Goal: Book appointment/travel/reservation

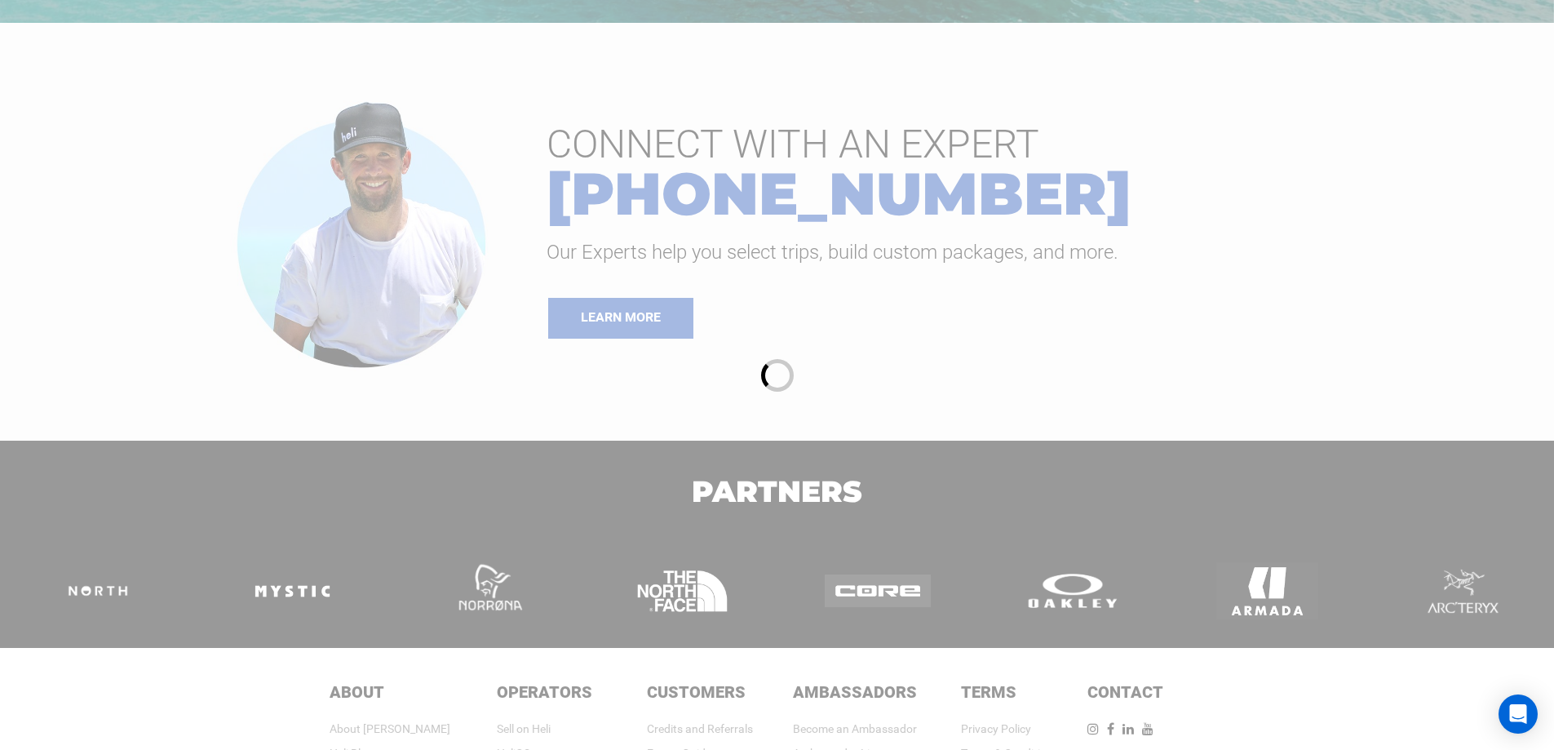
scroll to position [1729, 0]
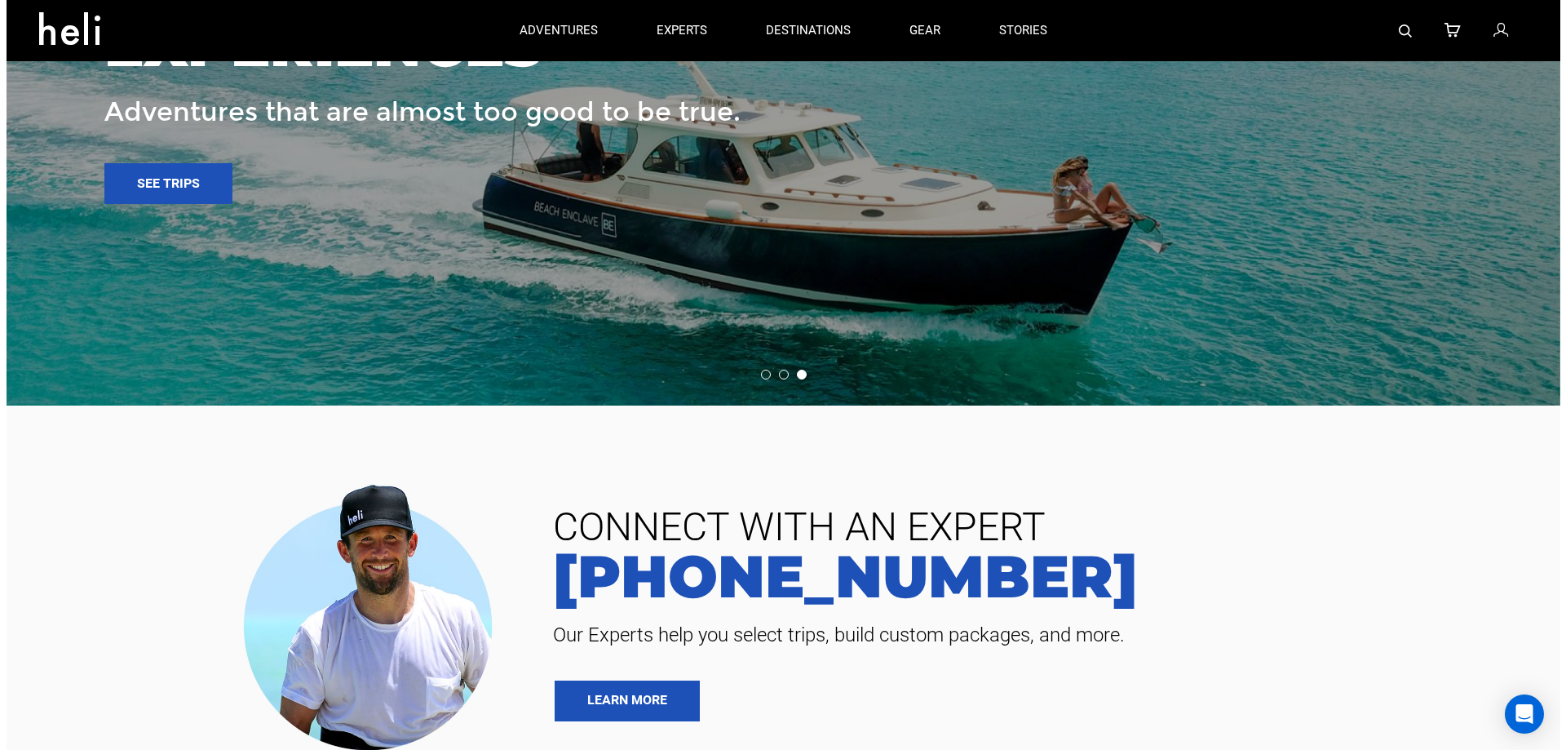
scroll to position [6051, 0]
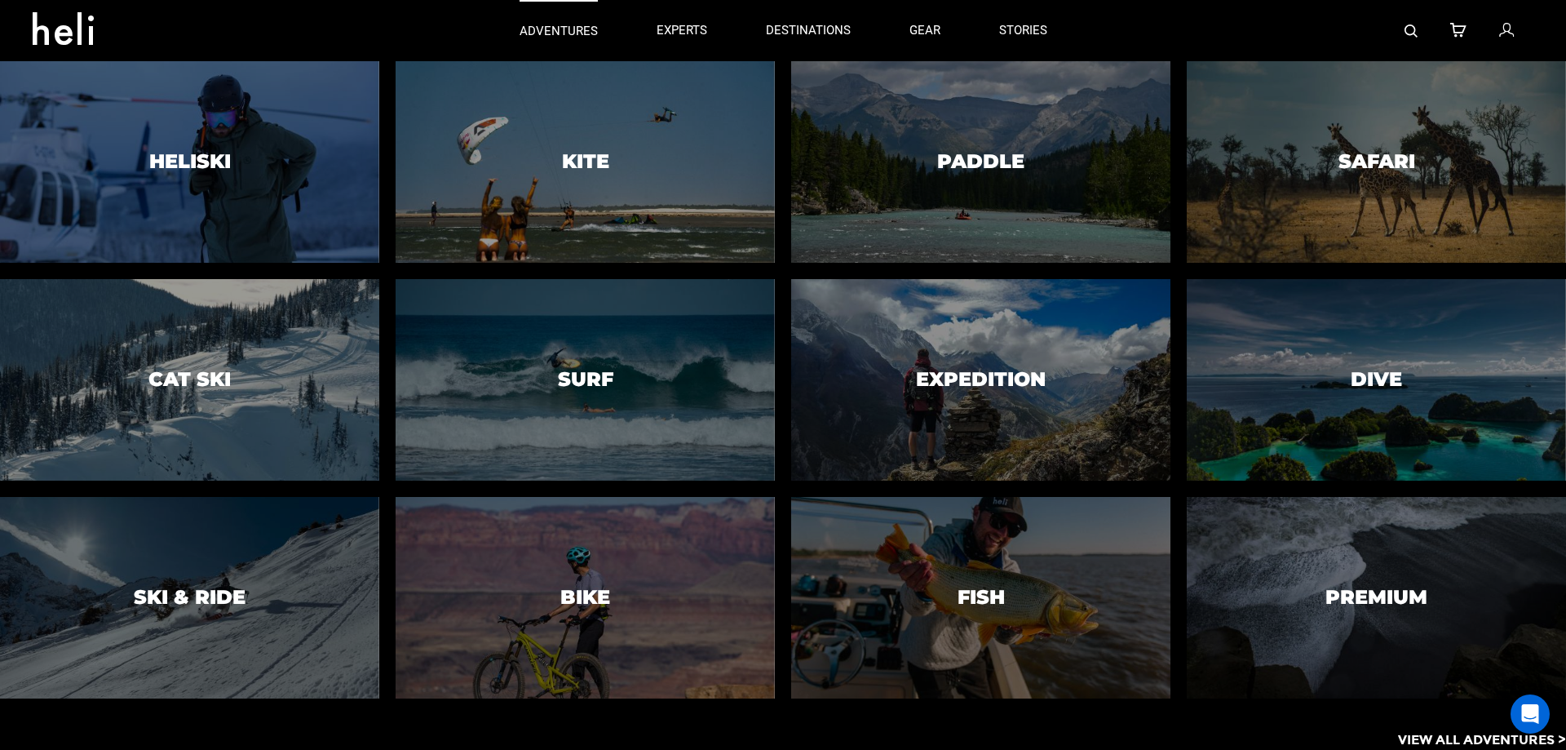
click at [546, 23] on p "adventures" at bounding box center [559, 31] width 78 height 17
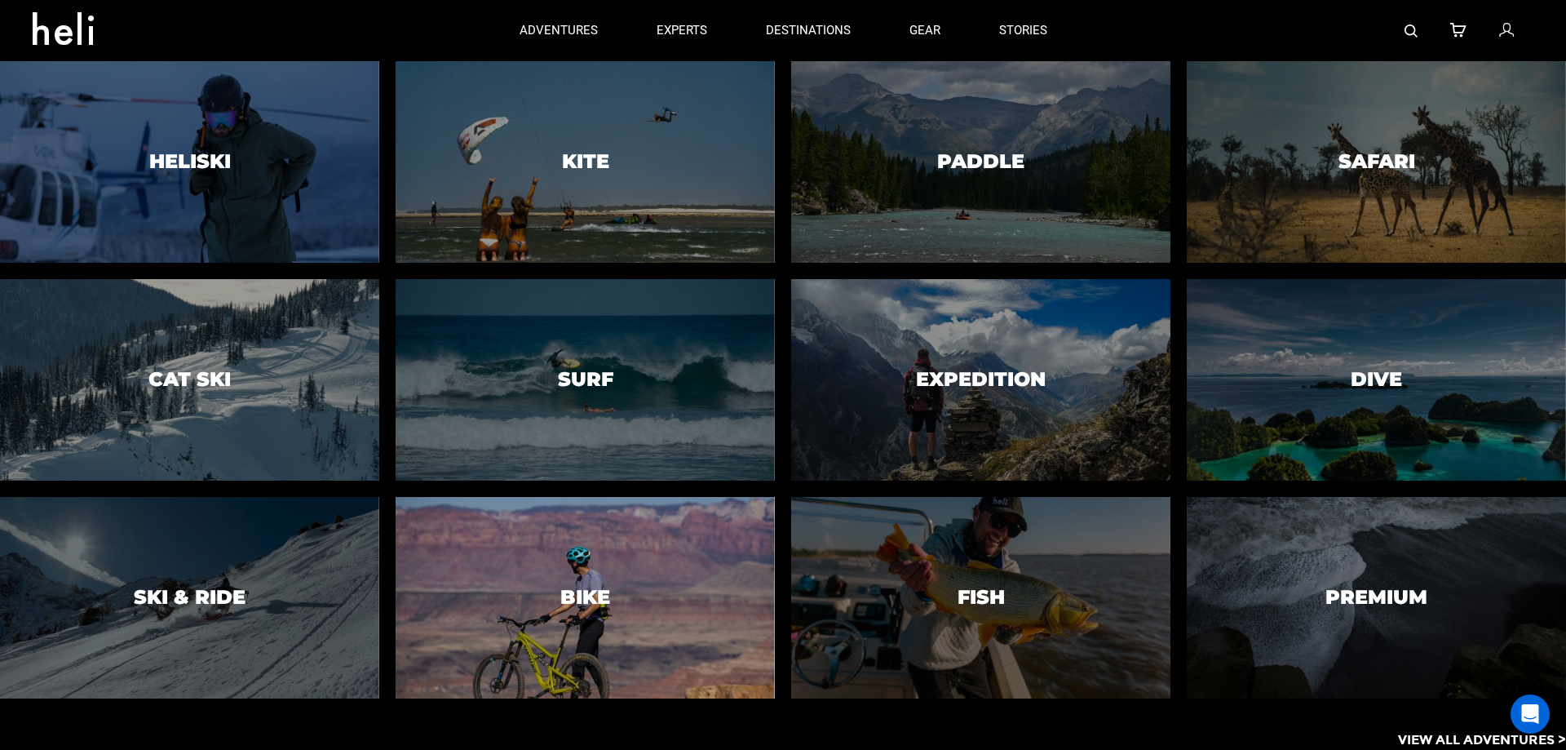
click at [605, 600] on h3 "Bike" at bounding box center [585, 597] width 50 height 21
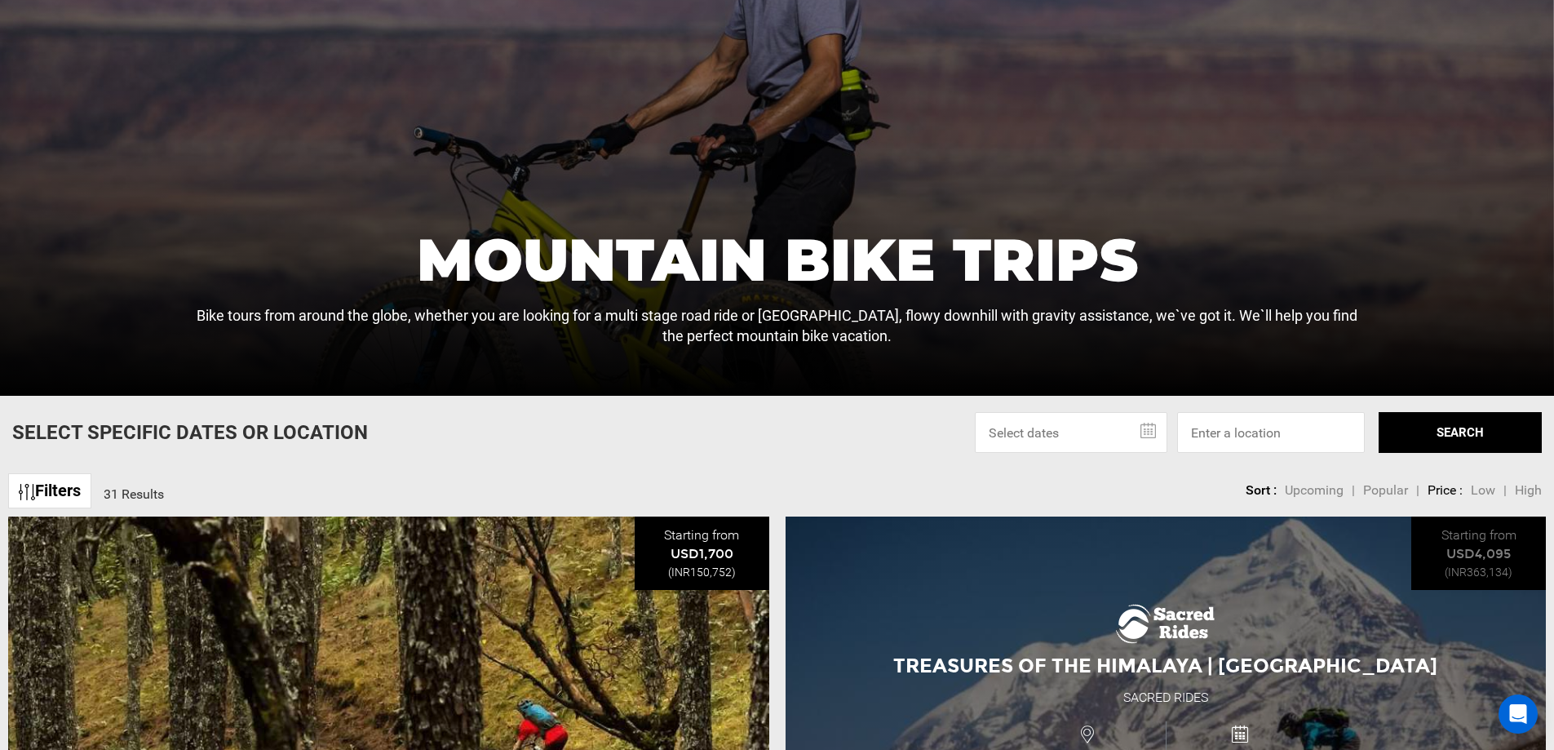
scroll to position [272, 0]
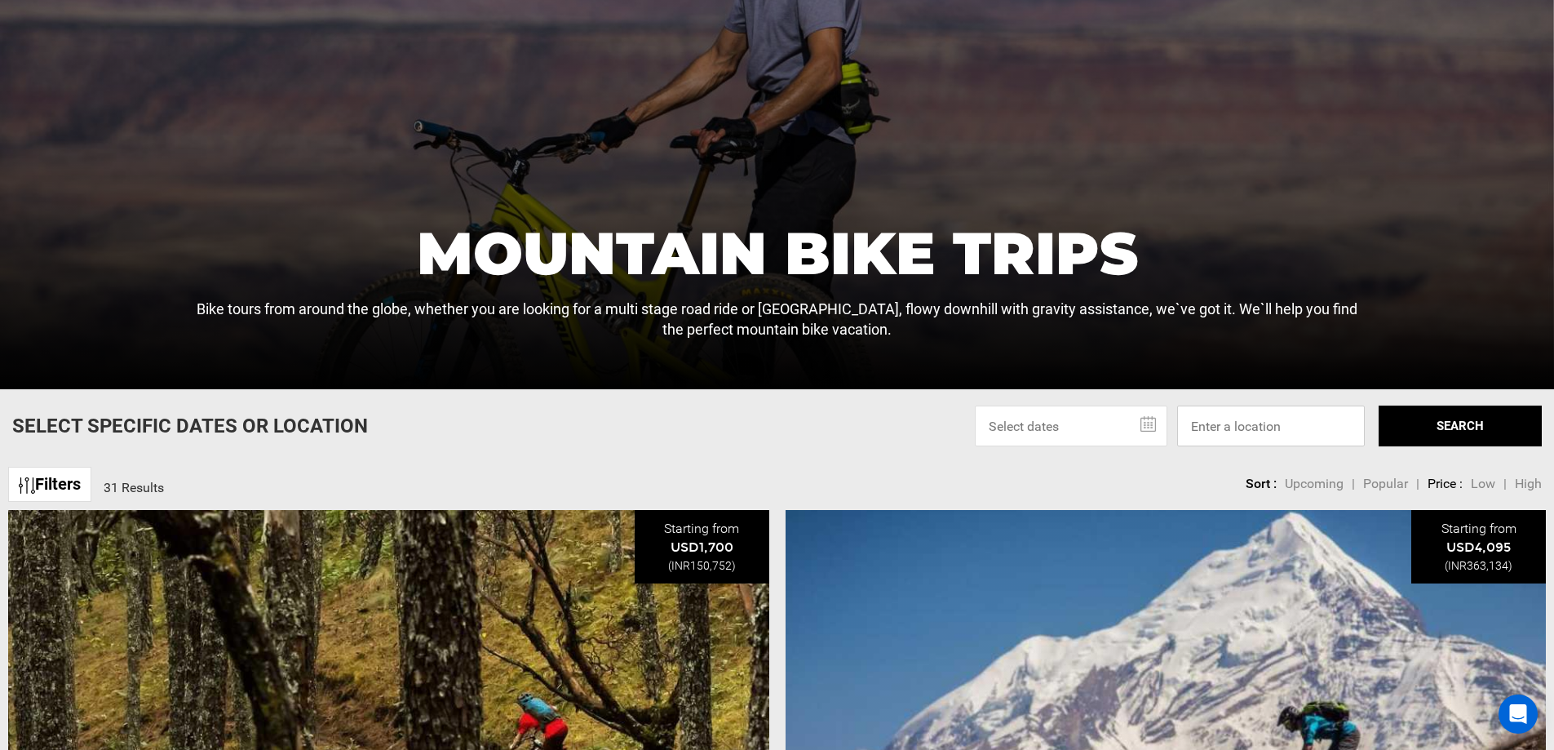
click at [1251, 427] on input at bounding box center [1271, 425] width 188 height 41
type input "usa"
click at [1431, 431] on button "SEARCH" at bounding box center [1460, 425] width 163 height 41
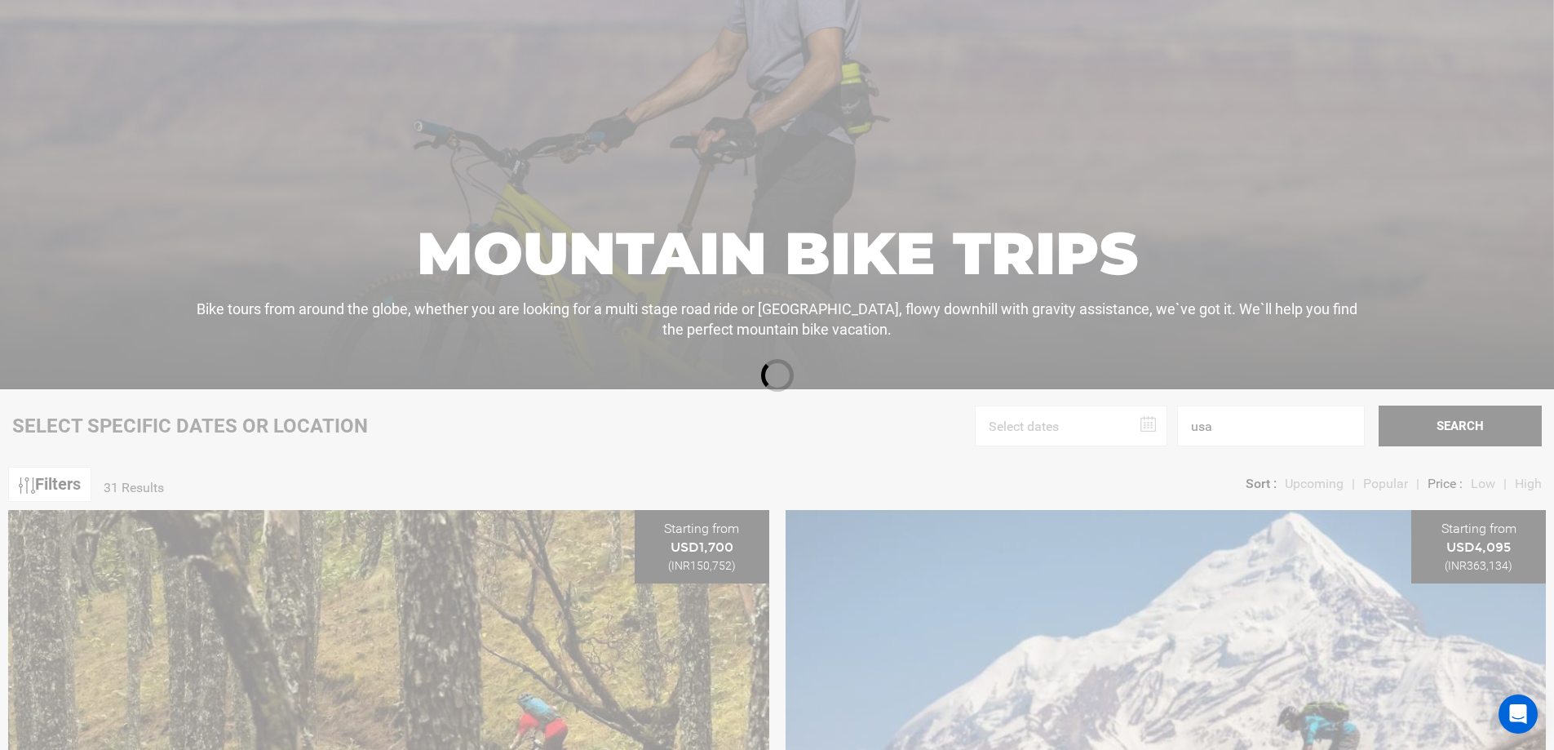
click at [1147, 423] on div at bounding box center [777, 375] width 1554 height 750
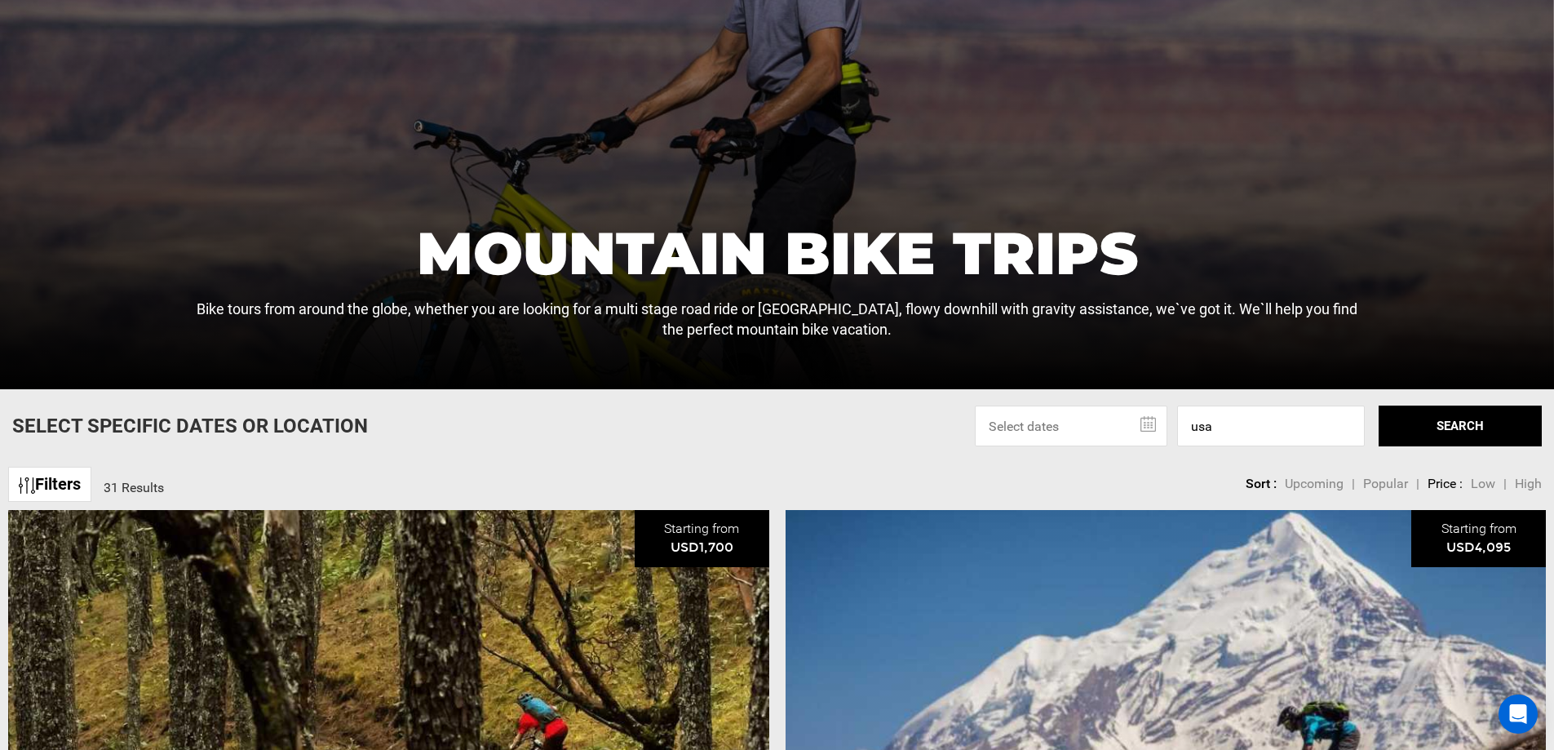
click at [1147, 423] on input "text" at bounding box center [1071, 425] width 193 height 41
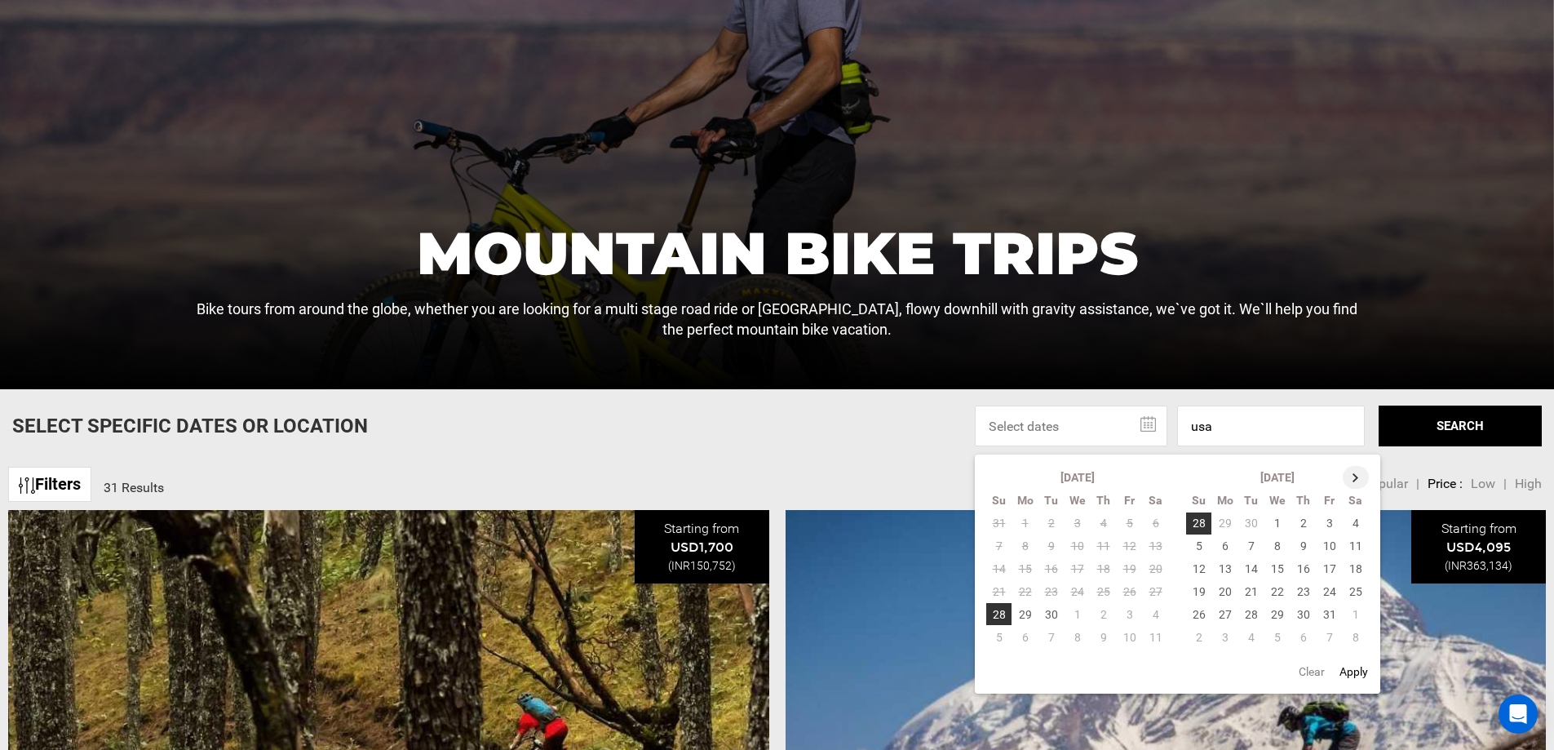
click at [1357, 473] on th at bounding box center [1356, 477] width 26 height 23
click at [1357, 473] on th at bounding box center [1357, 477] width 26 height 23
click at [1359, 473] on th at bounding box center [1357, 477] width 26 height 23
click at [994, 470] on th at bounding box center [999, 477] width 26 height 23
click at [1282, 590] on td "24" at bounding box center [1277, 591] width 26 height 23
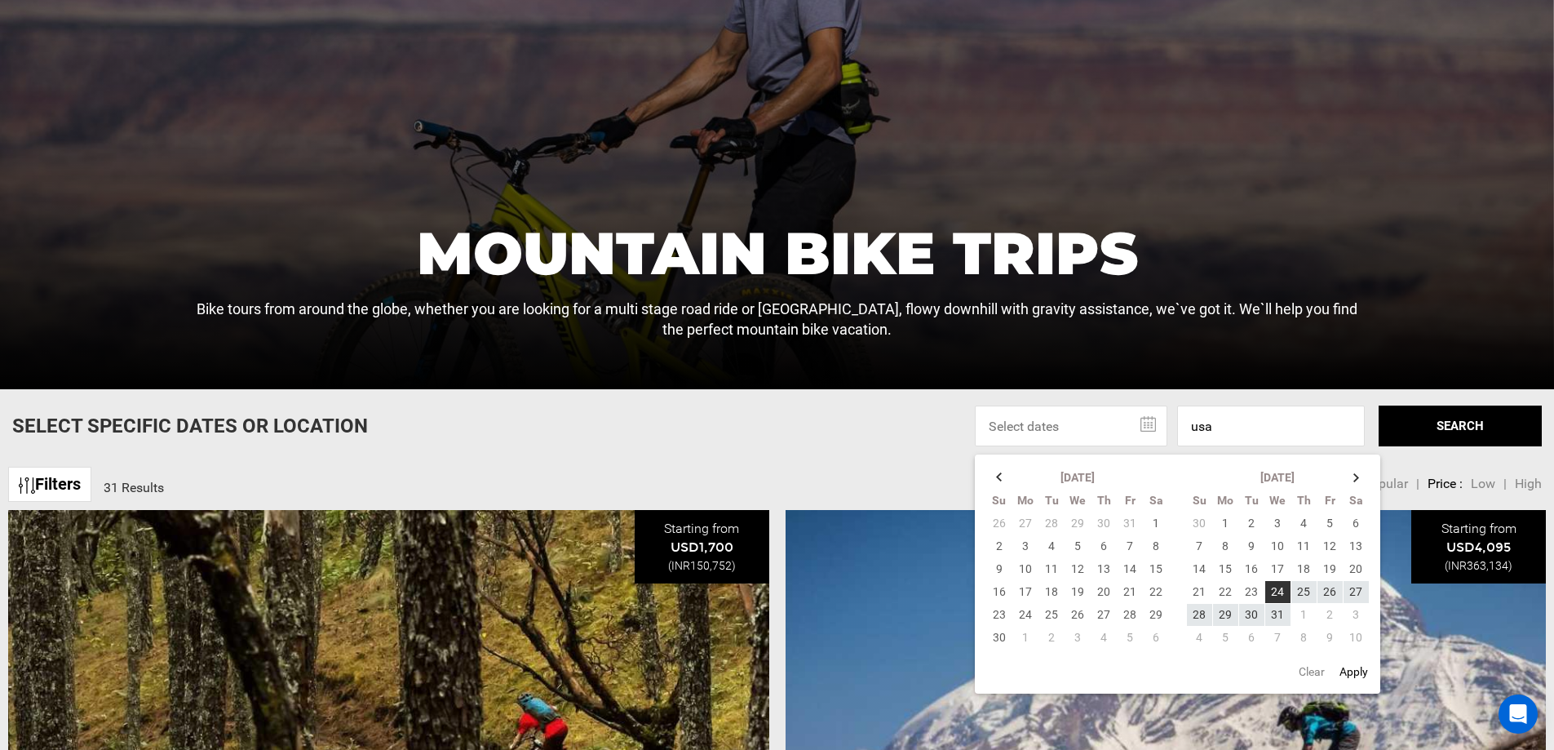
click at [1359, 670] on button "Apply" at bounding box center [1354, 671] width 38 height 29
type input "[DATE] - [DATE]"
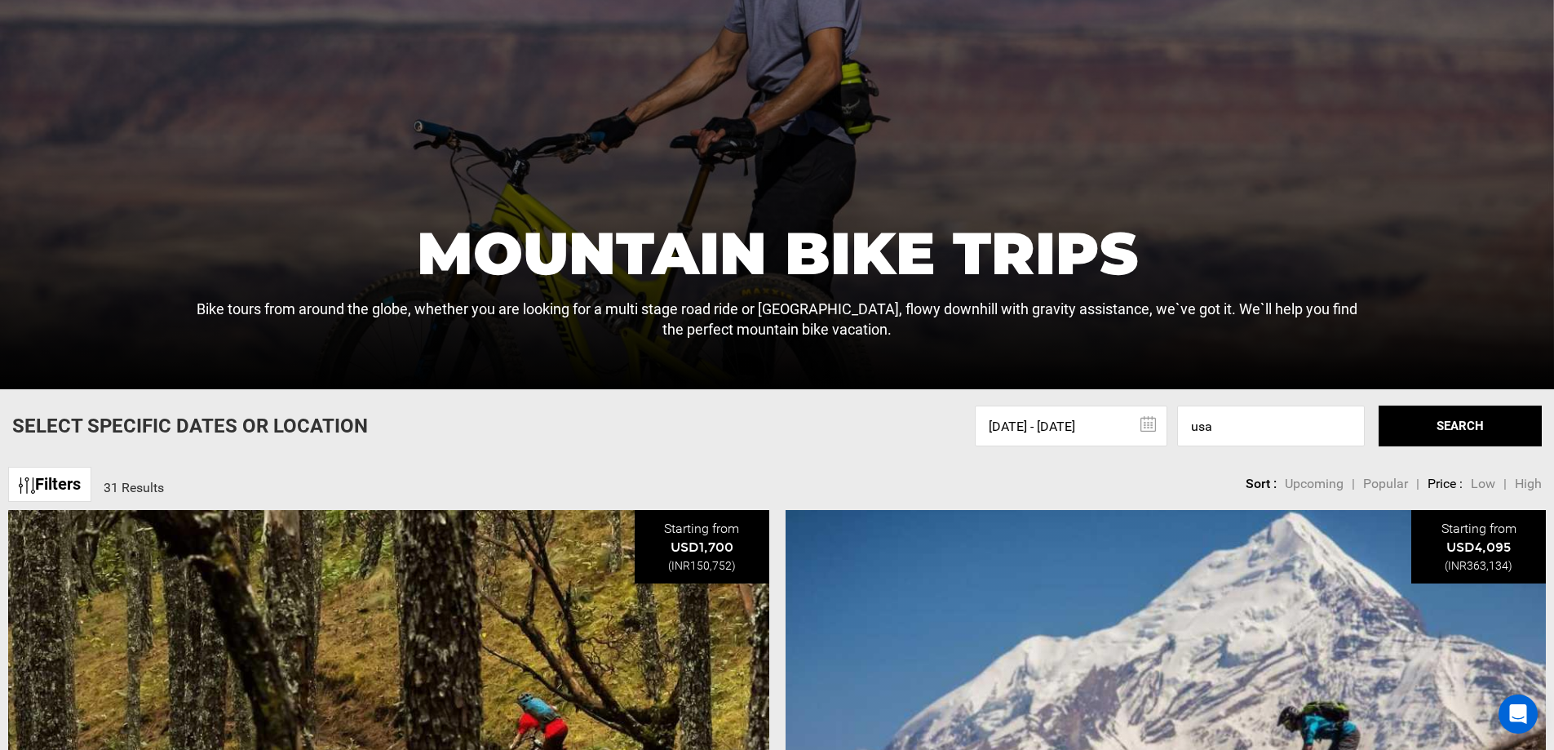
click at [1448, 432] on button "SEARCH" at bounding box center [1460, 425] width 163 height 41
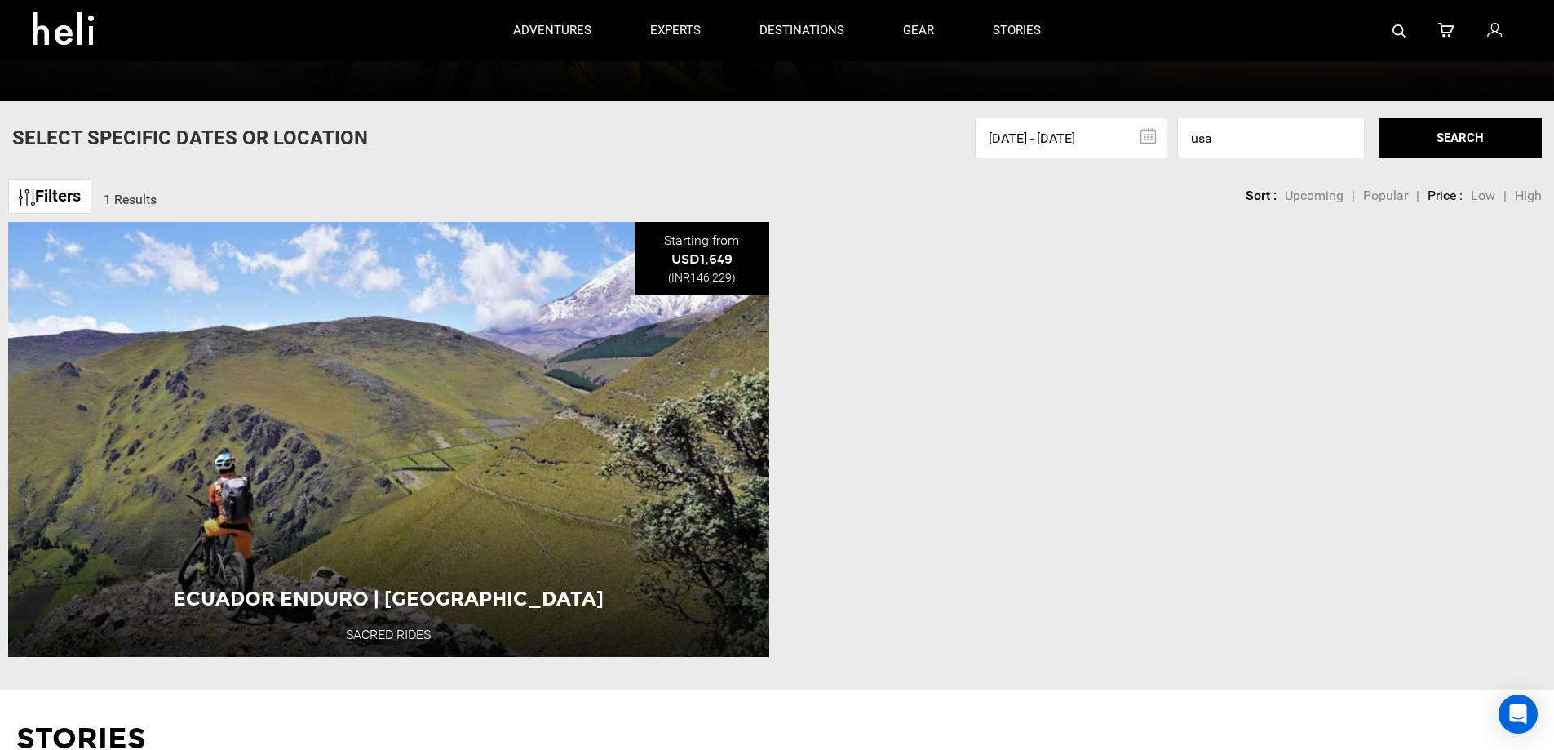
scroll to position [544, 0]
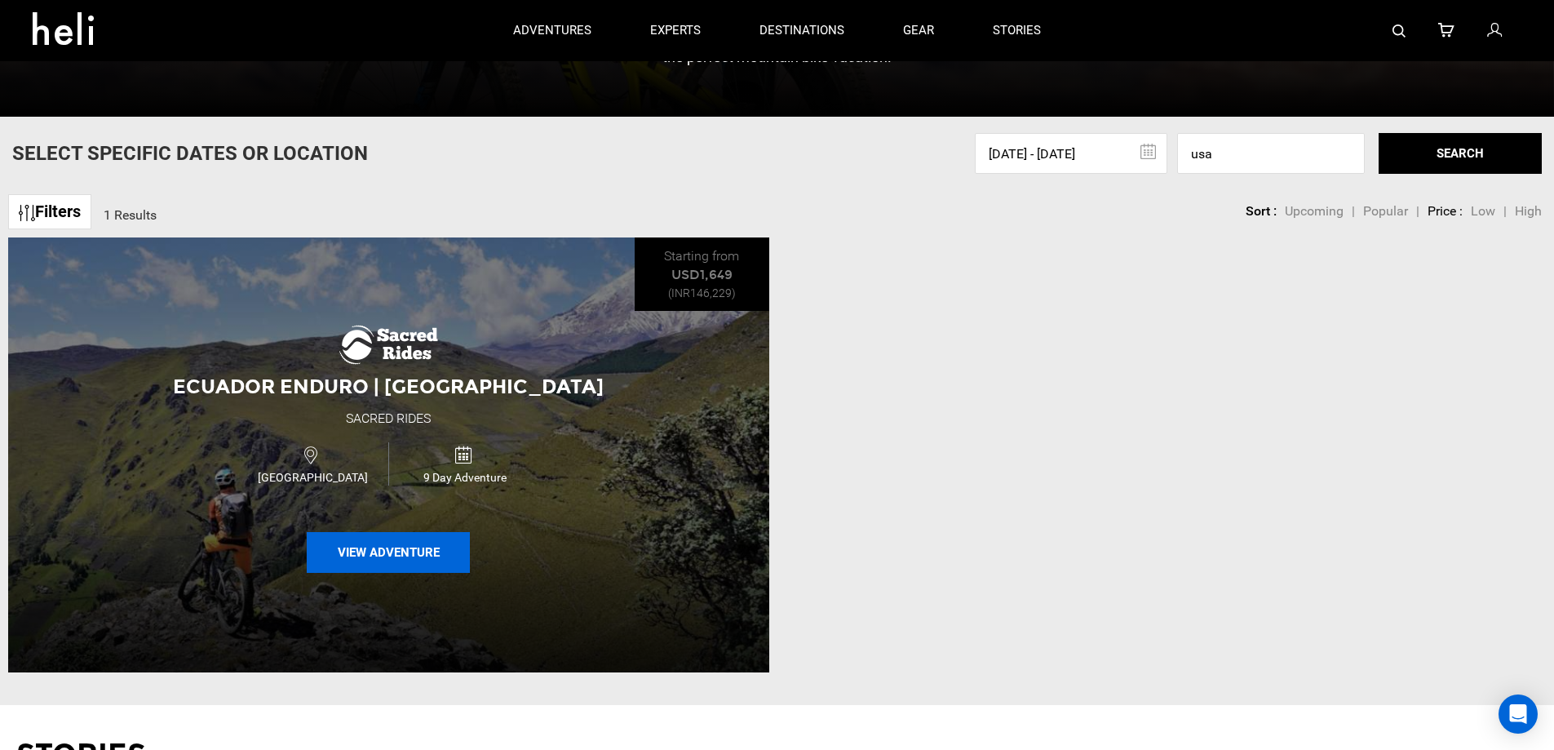
click at [401, 559] on button "View Adventure" at bounding box center [388, 552] width 163 height 41
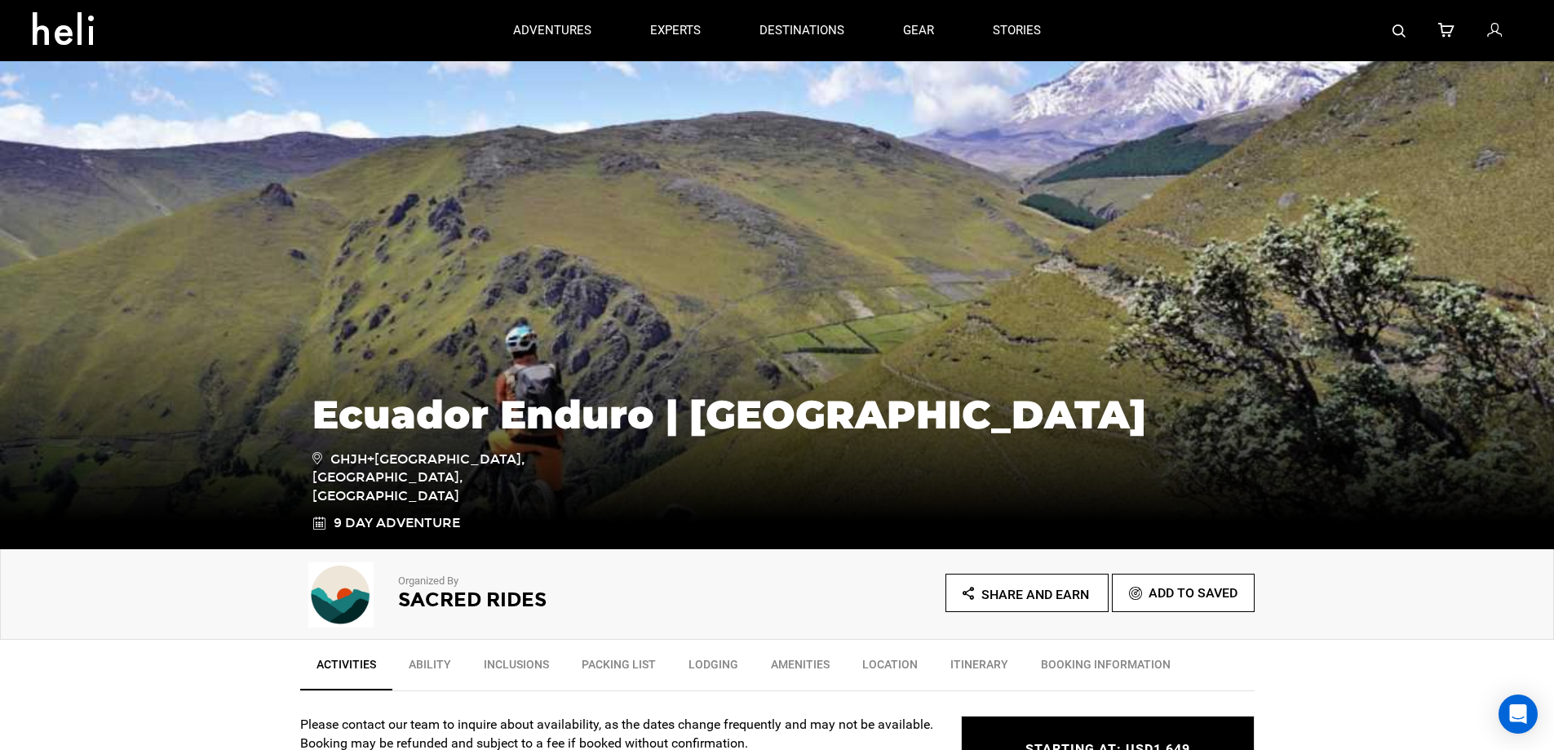
scroll to position [272, 0]
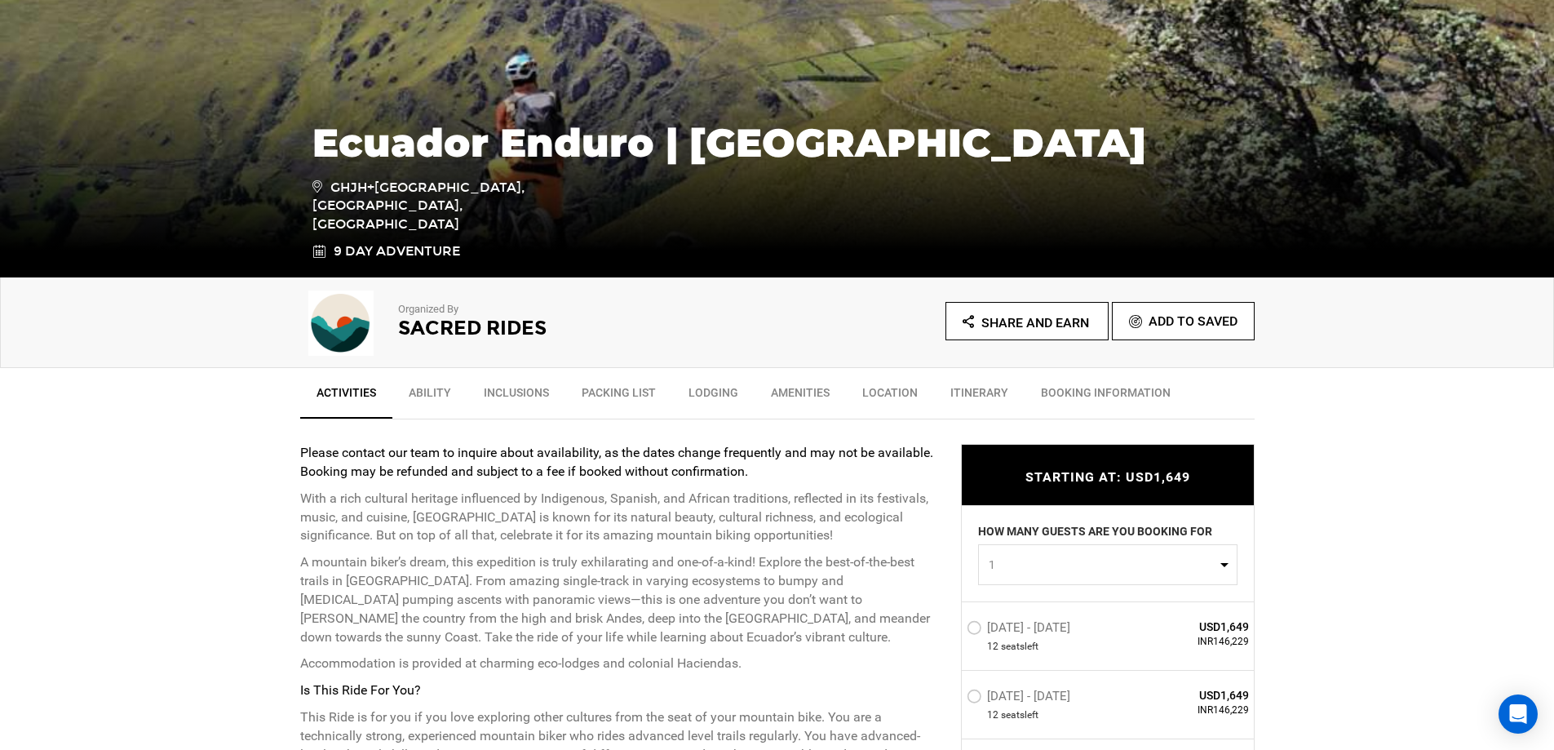
click at [942, 401] on ul "Activities Ability Inclusions Packing List Lodging Amenities Location Itinerary…" at bounding box center [777, 393] width 954 height 51
click at [892, 387] on link "Location" at bounding box center [890, 396] width 88 height 41
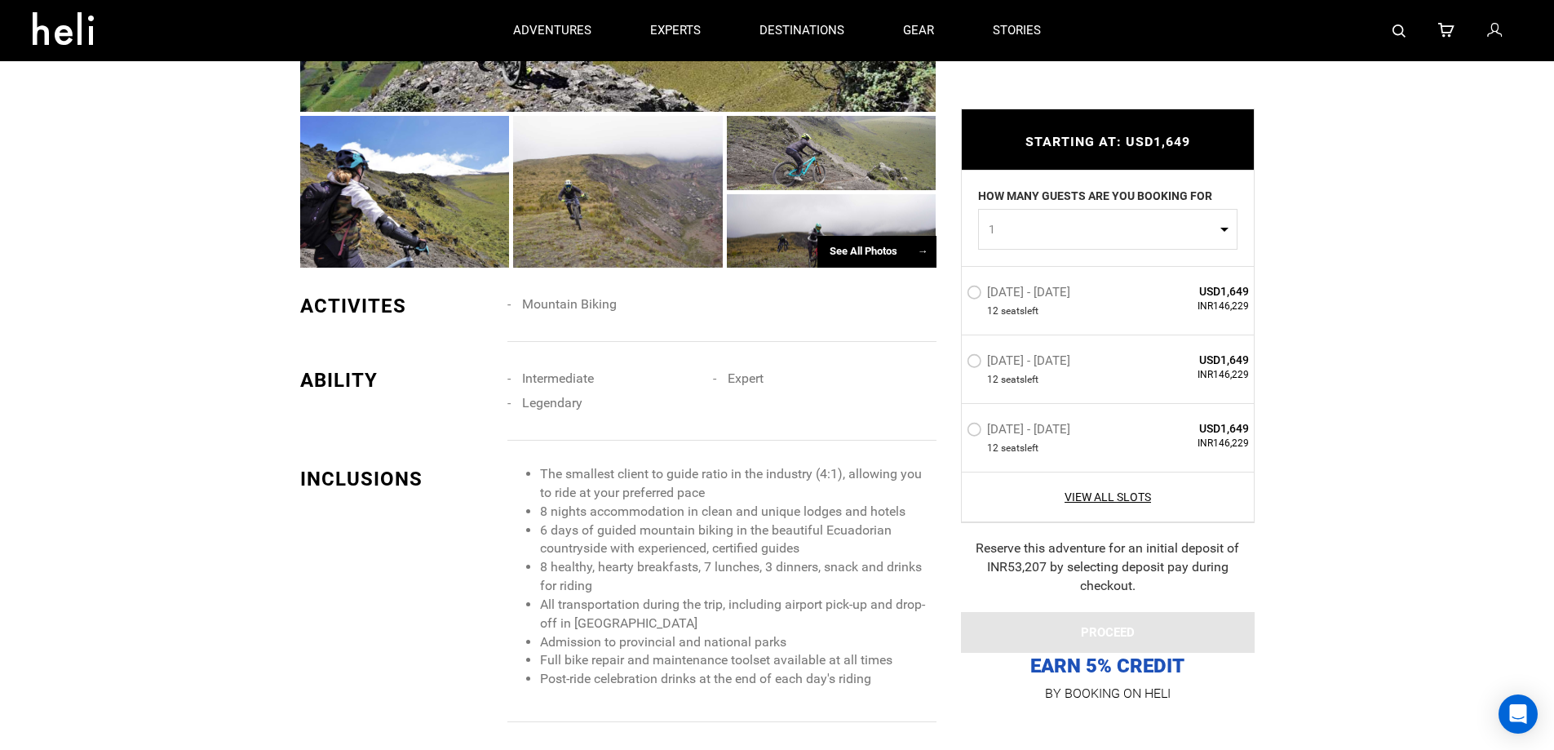
scroll to position [1016, 0]
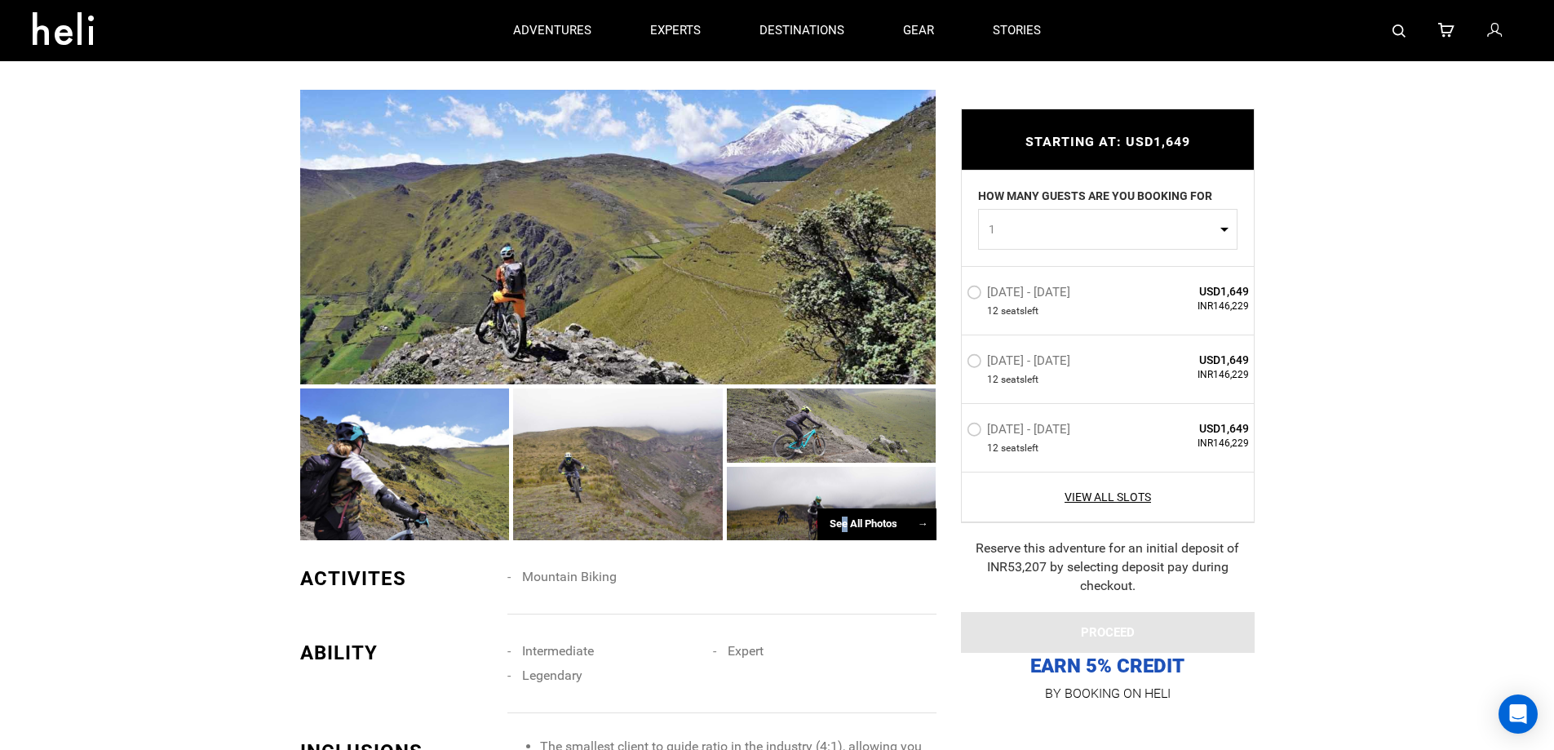
click at [844, 517] on div "See All Photos →" at bounding box center [876, 524] width 119 height 32
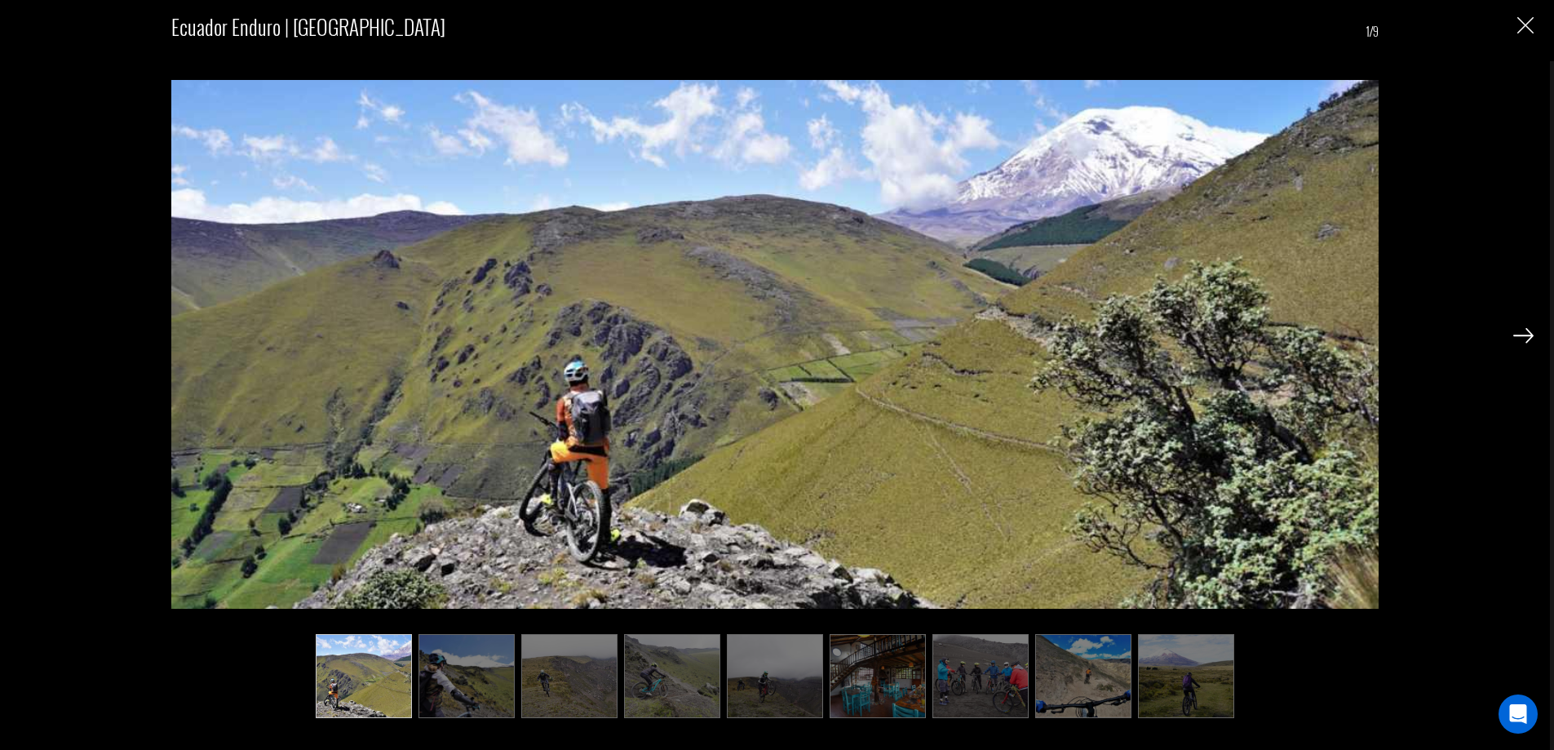
click at [440, 675] on img at bounding box center [466, 676] width 96 height 85
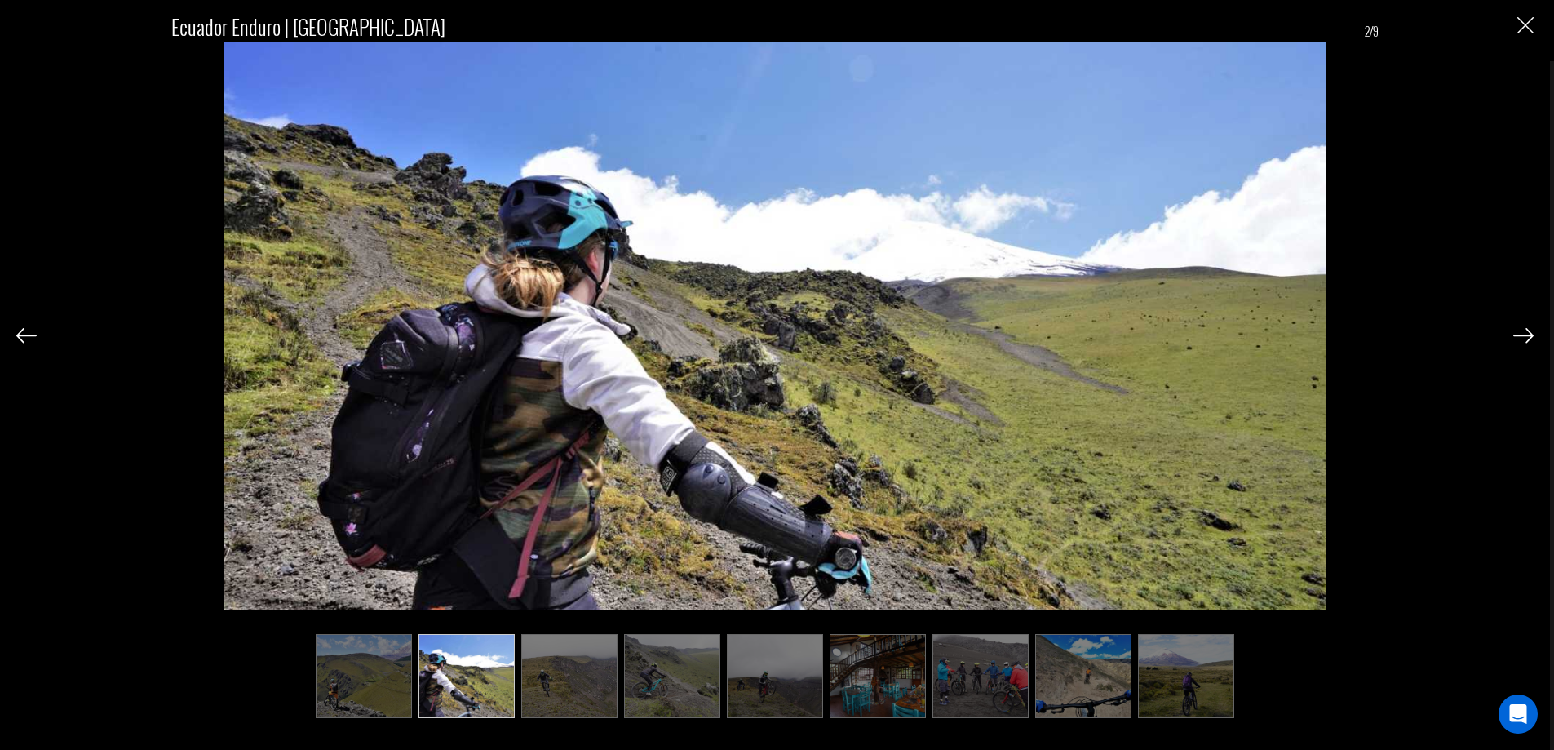
click at [580, 680] on img at bounding box center [569, 676] width 96 height 85
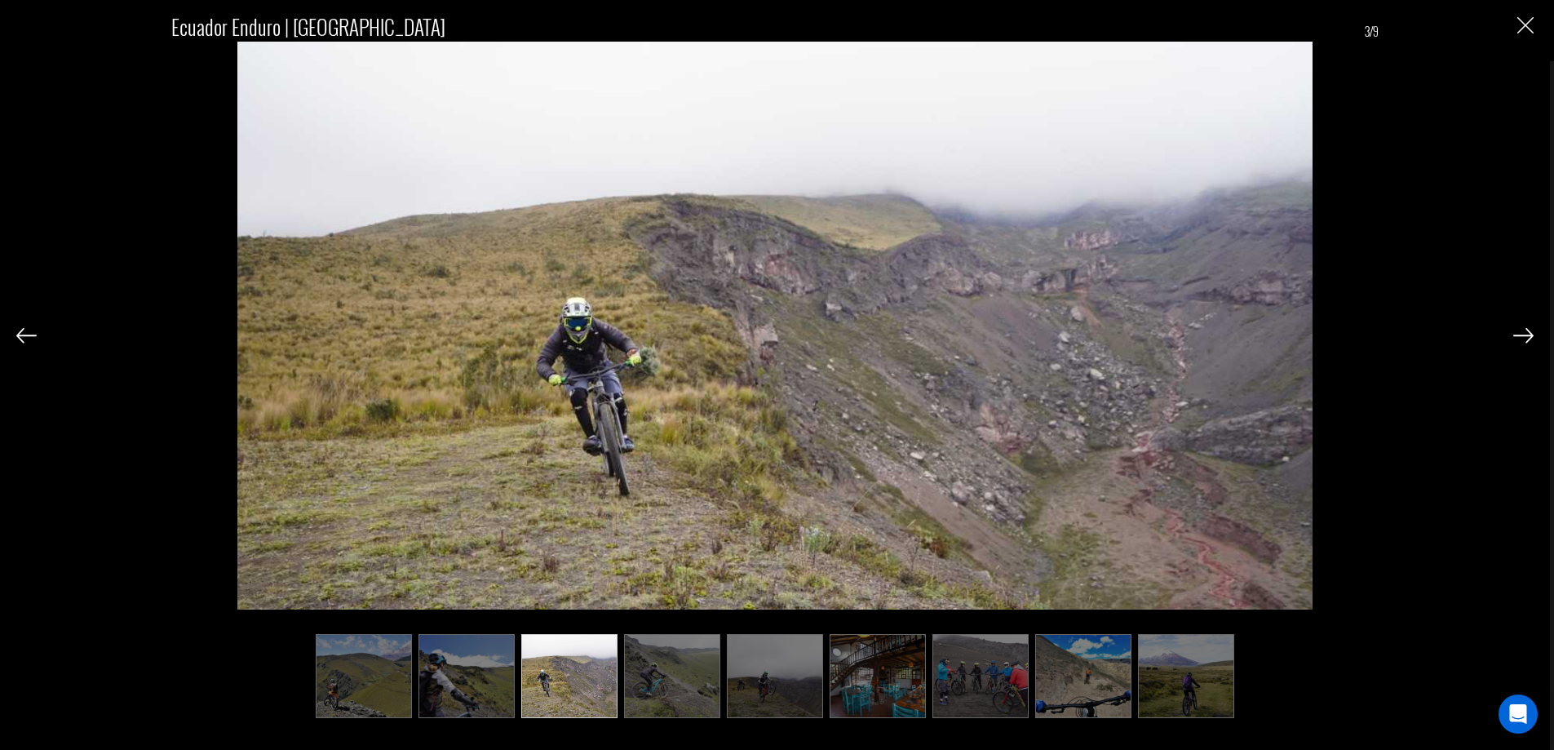
click at [666, 668] on img at bounding box center [672, 676] width 96 height 85
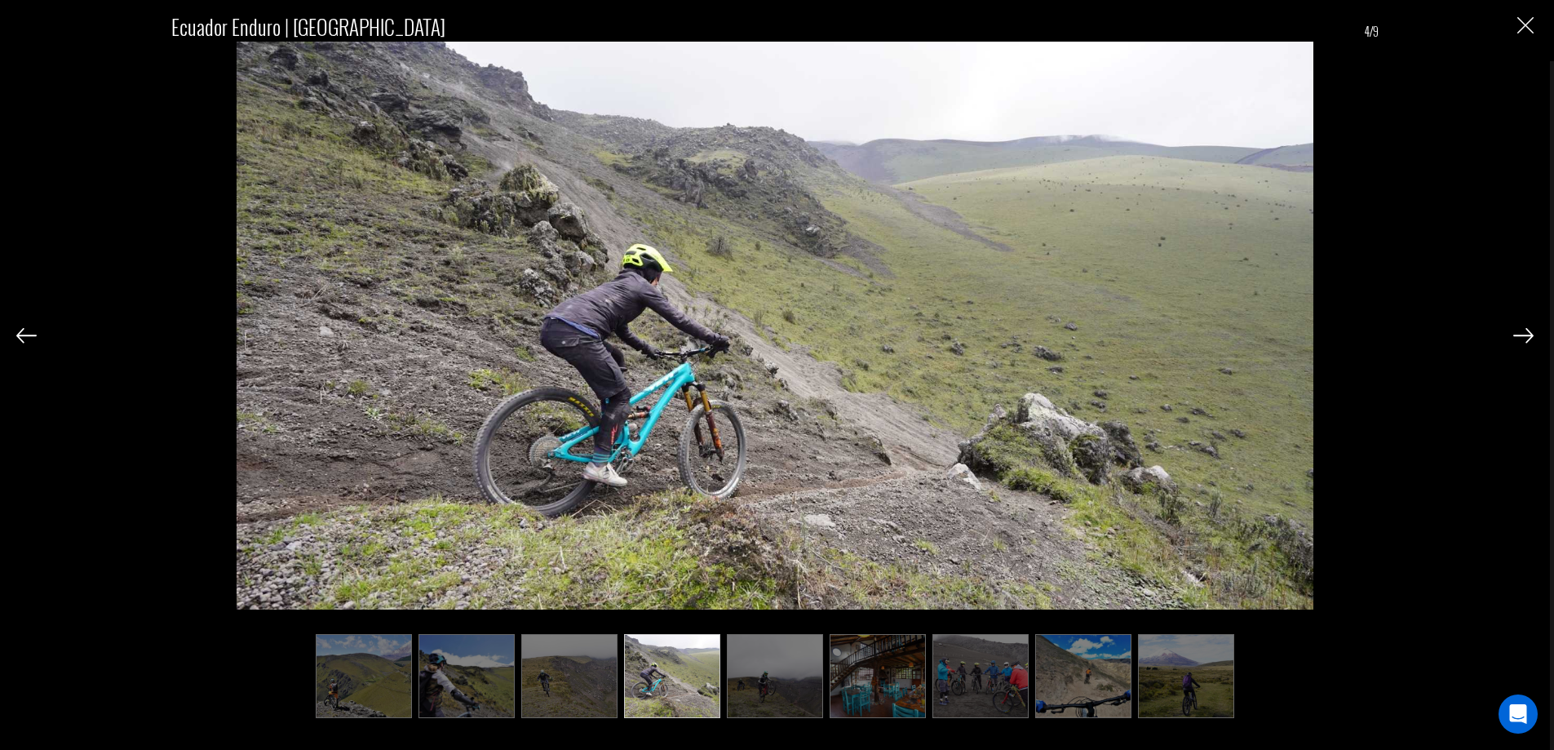
click at [768, 672] on img at bounding box center [775, 676] width 96 height 85
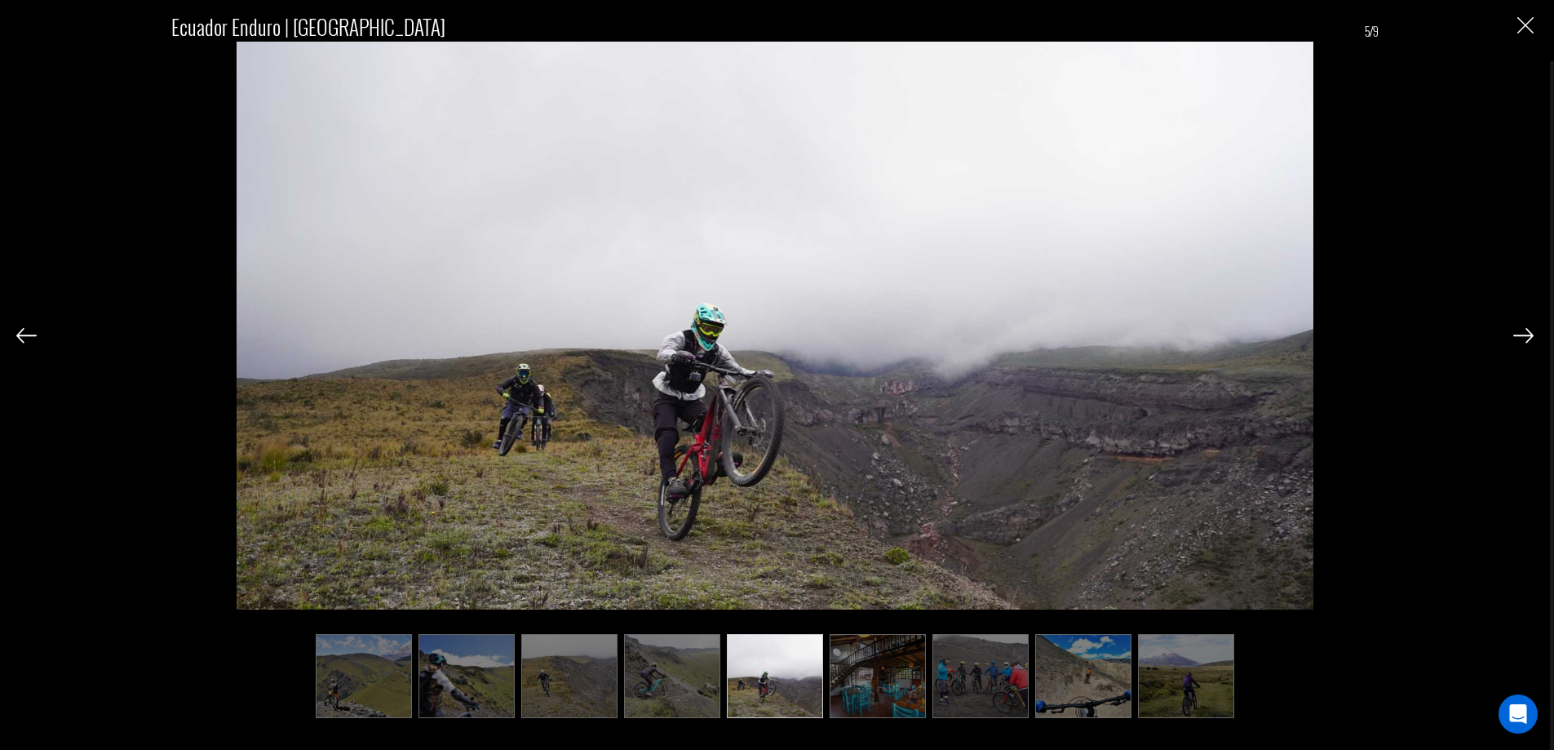
click at [664, 674] on img at bounding box center [672, 676] width 96 height 85
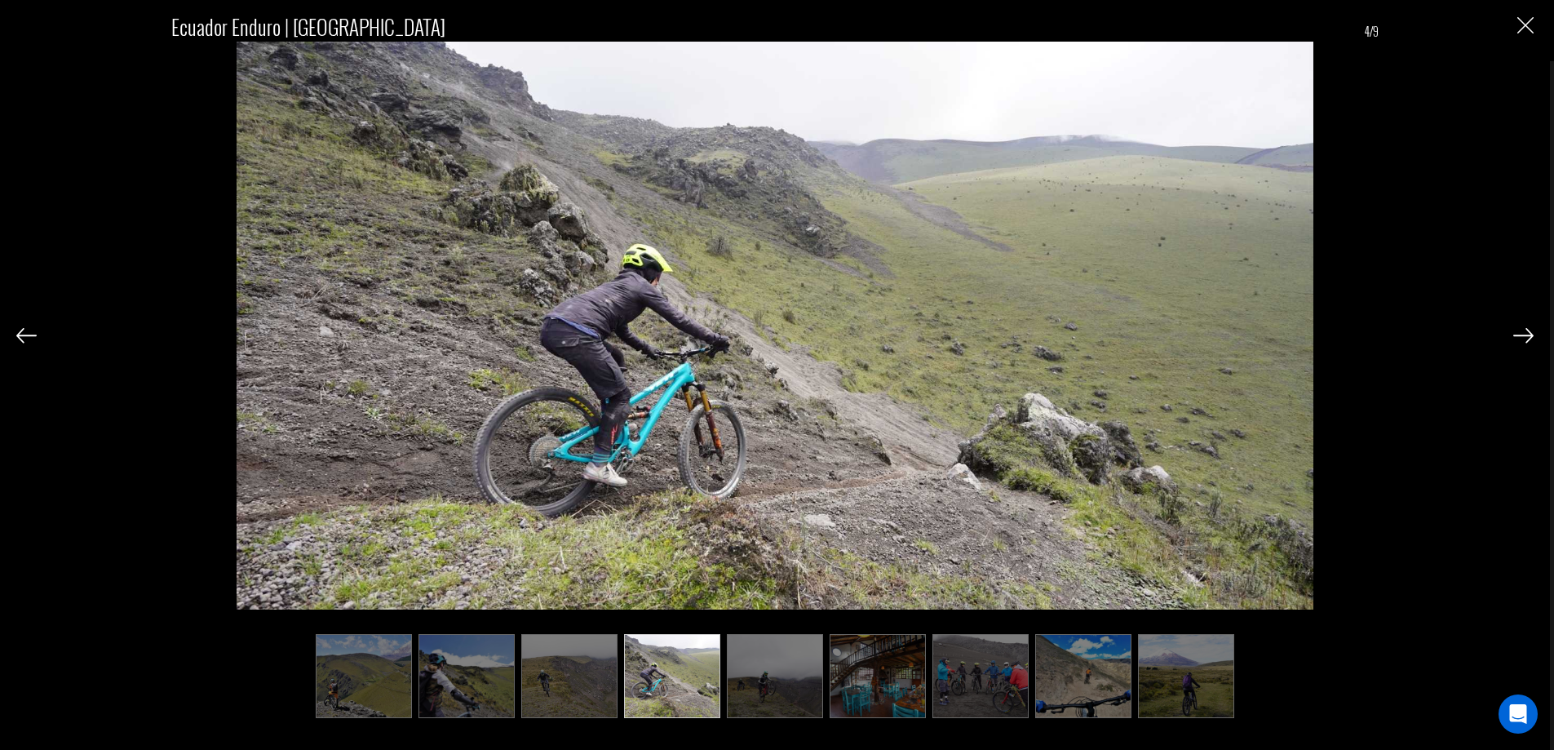
click at [764, 684] on img at bounding box center [775, 676] width 96 height 85
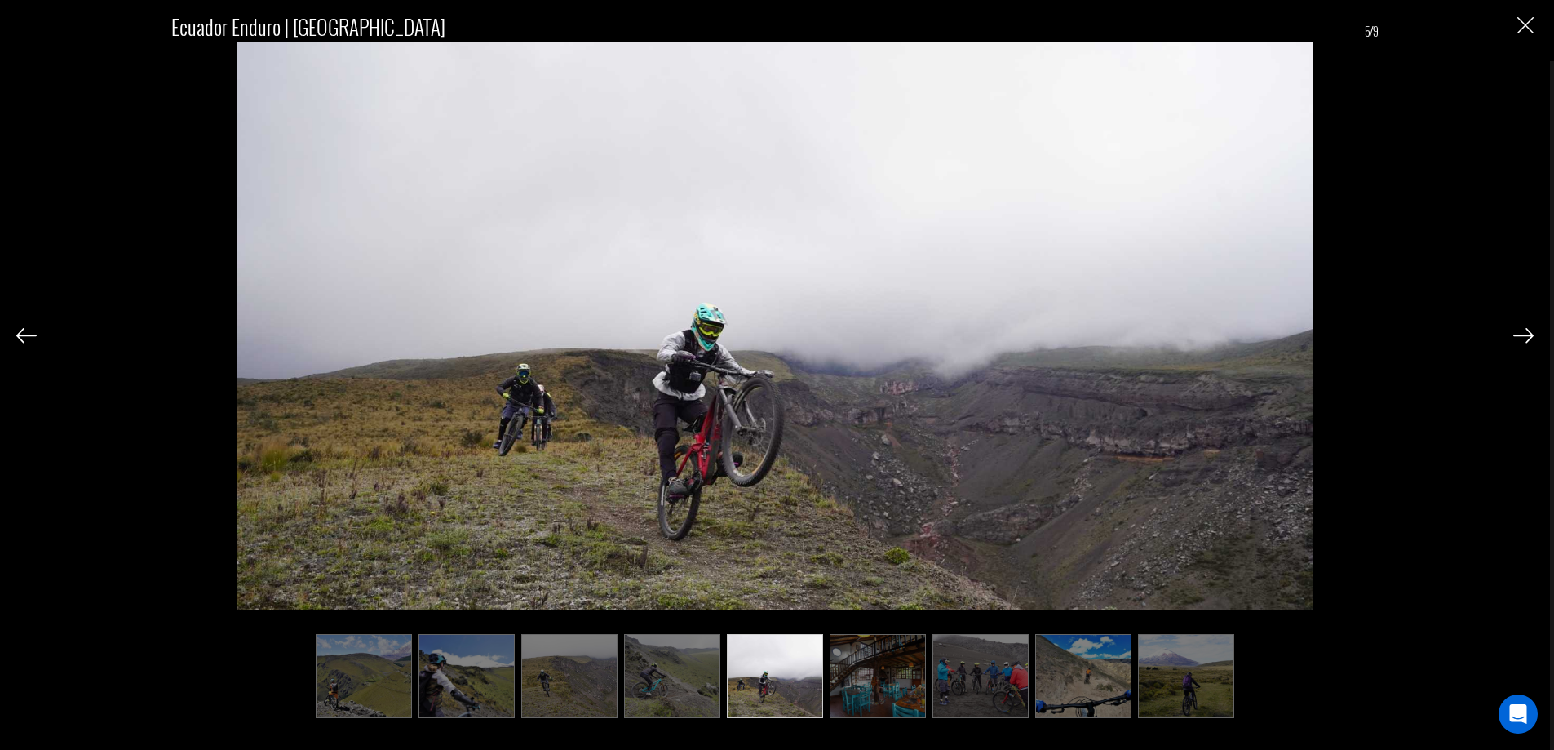
click at [877, 700] on img at bounding box center [878, 676] width 96 height 85
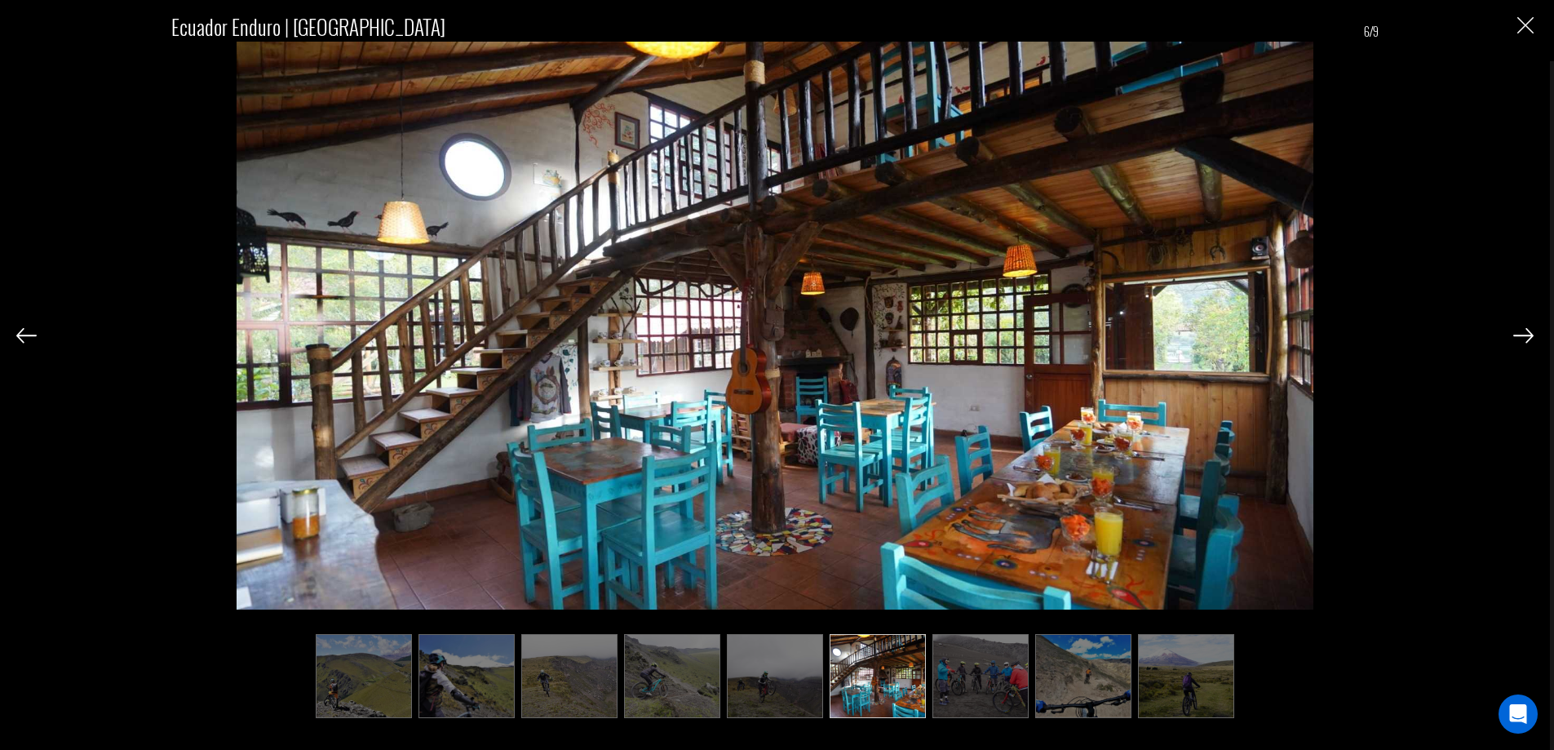
click at [965, 690] on img at bounding box center [980, 676] width 96 height 85
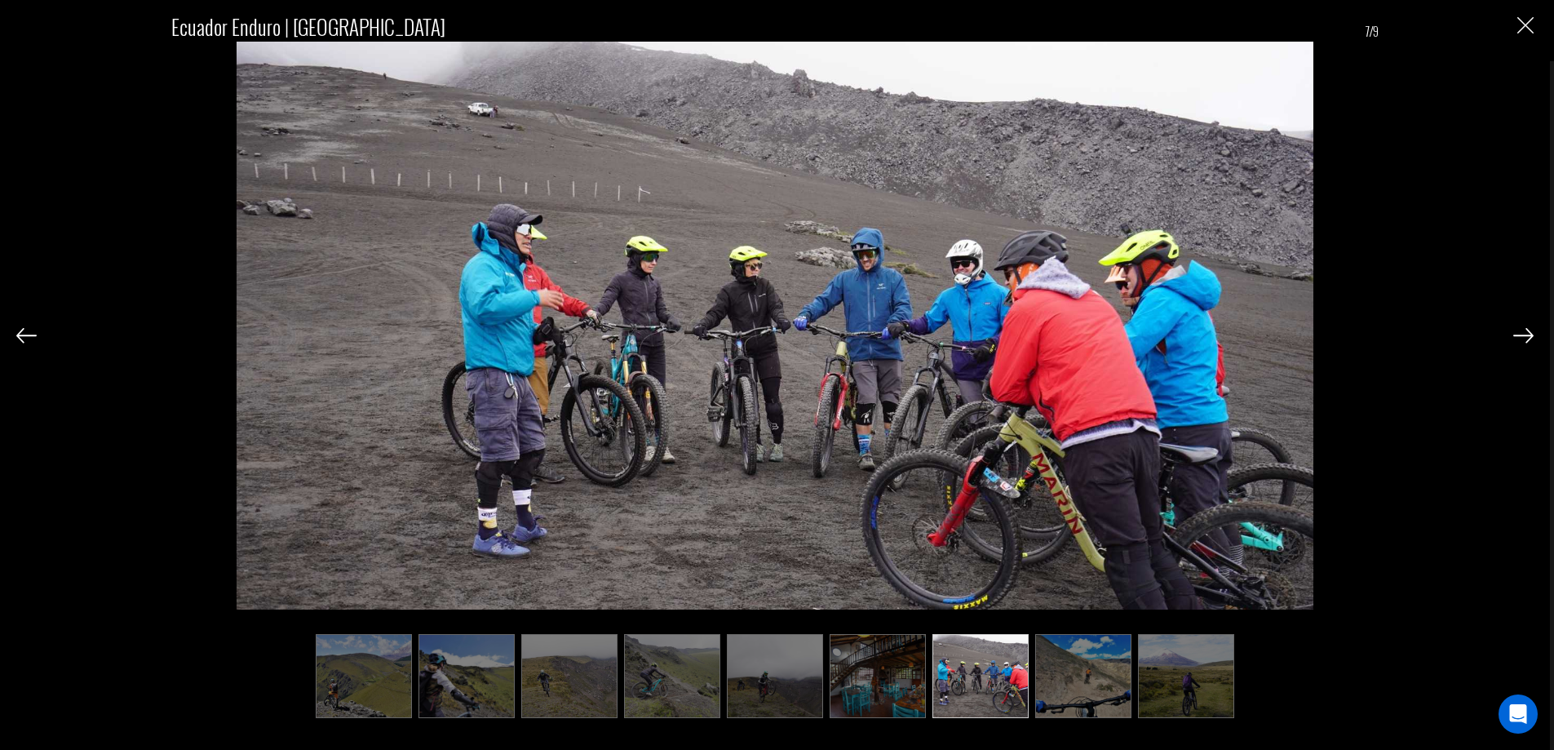
click at [1039, 684] on img at bounding box center [1083, 676] width 96 height 85
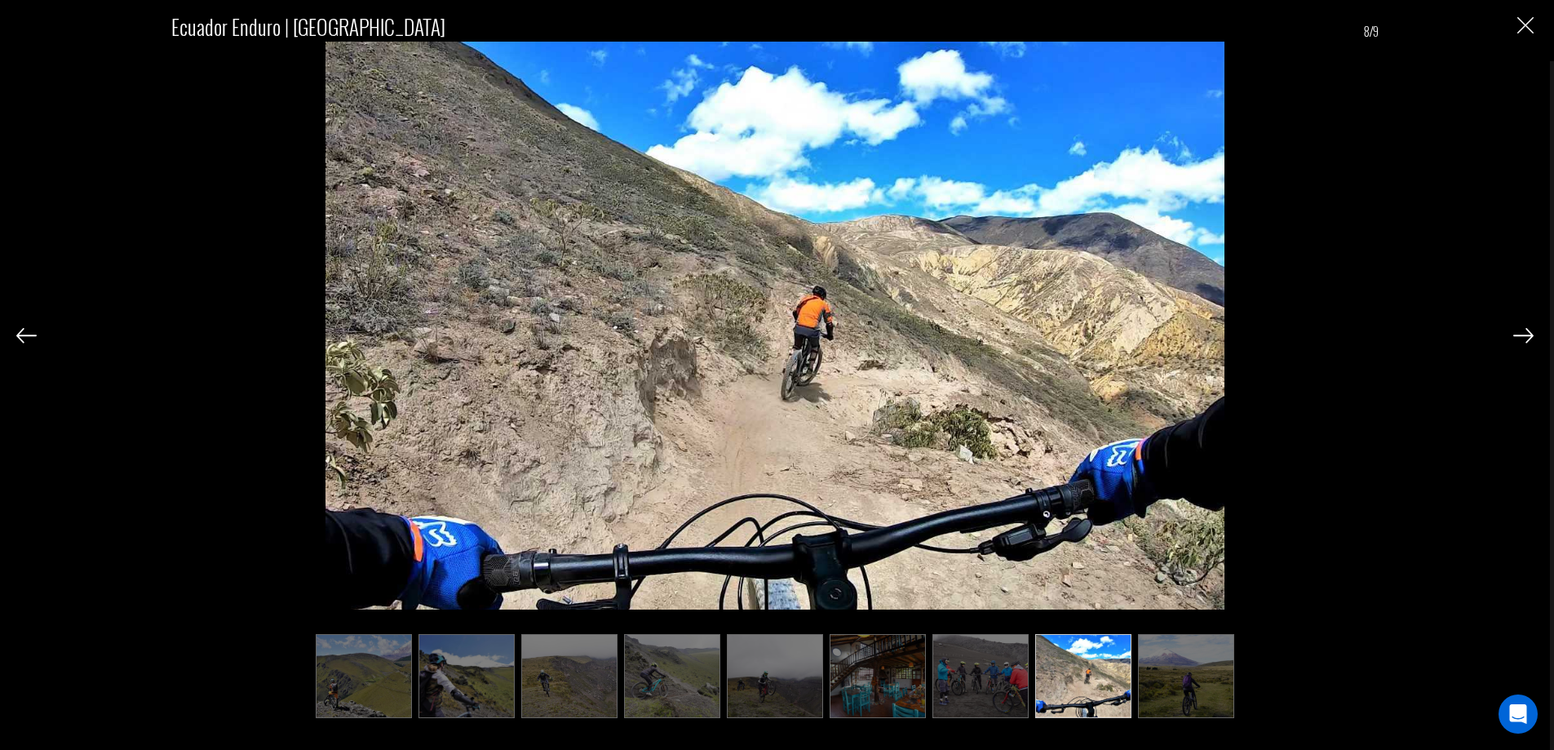
click at [1087, 676] on img at bounding box center [1083, 676] width 96 height 85
click at [1153, 680] on img at bounding box center [1186, 676] width 96 height 85
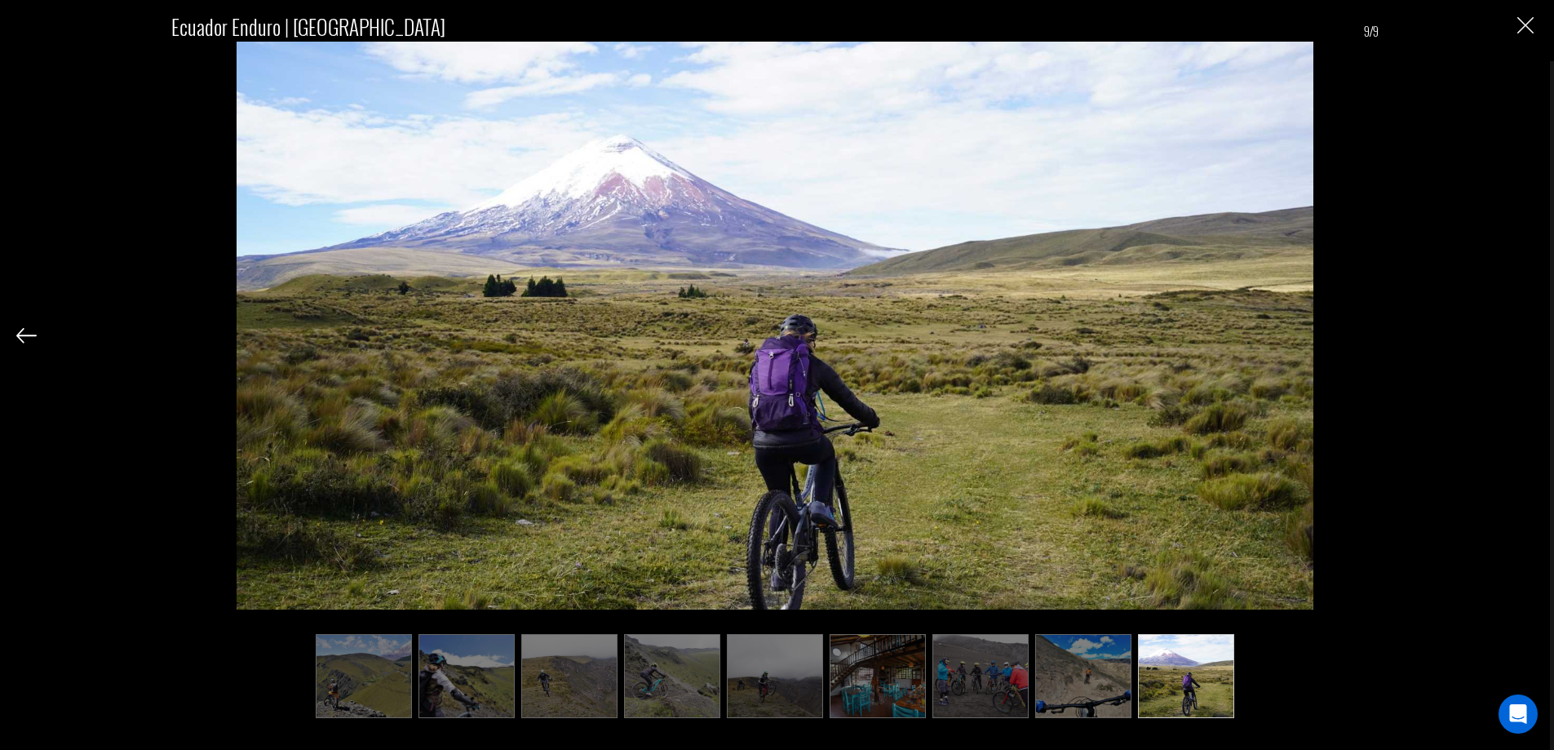
scroll to position [0, 0]
click at [1521, 26] on img "Close" at bounding box center [1525, 25] width 16 height 16
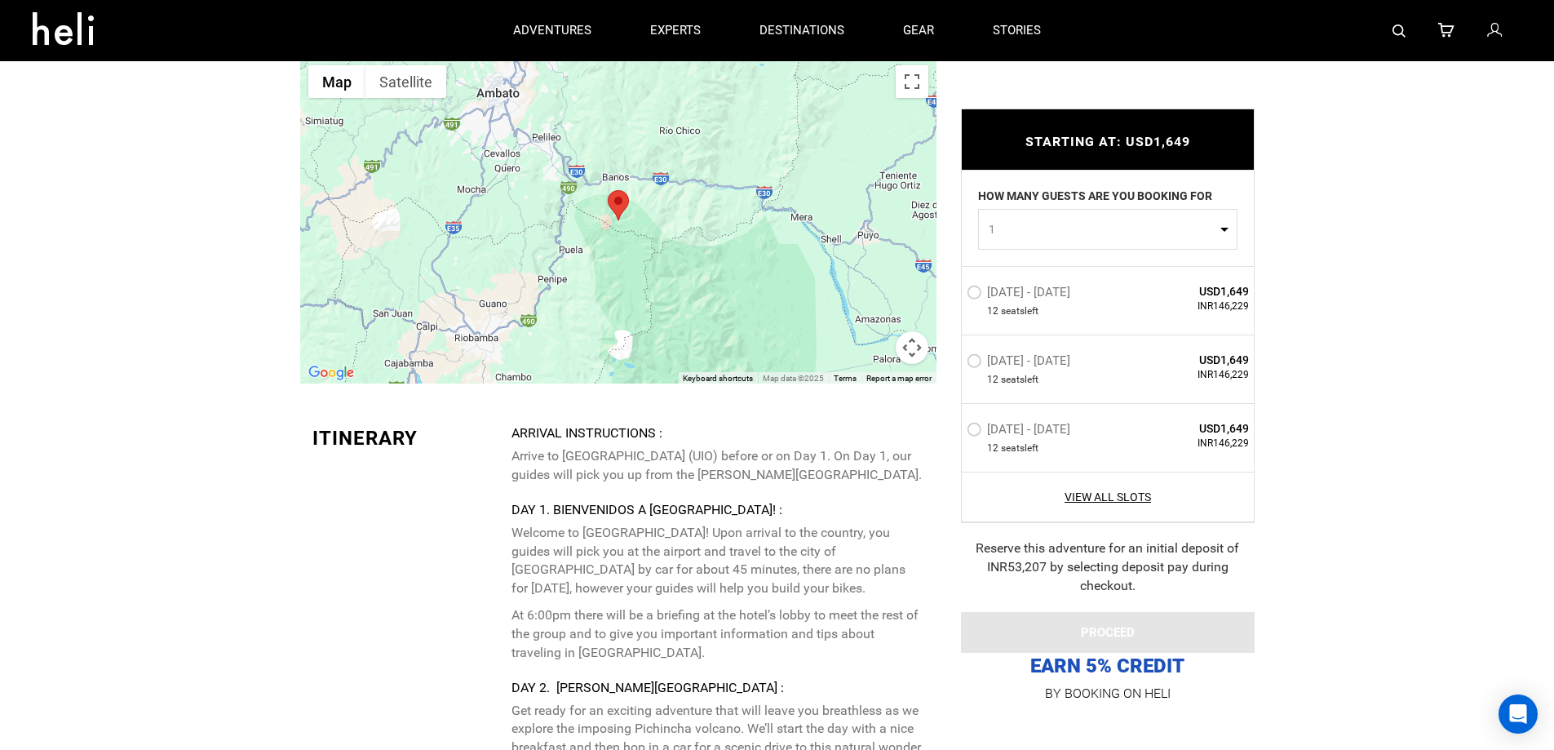
scroll to position [2176, 0]
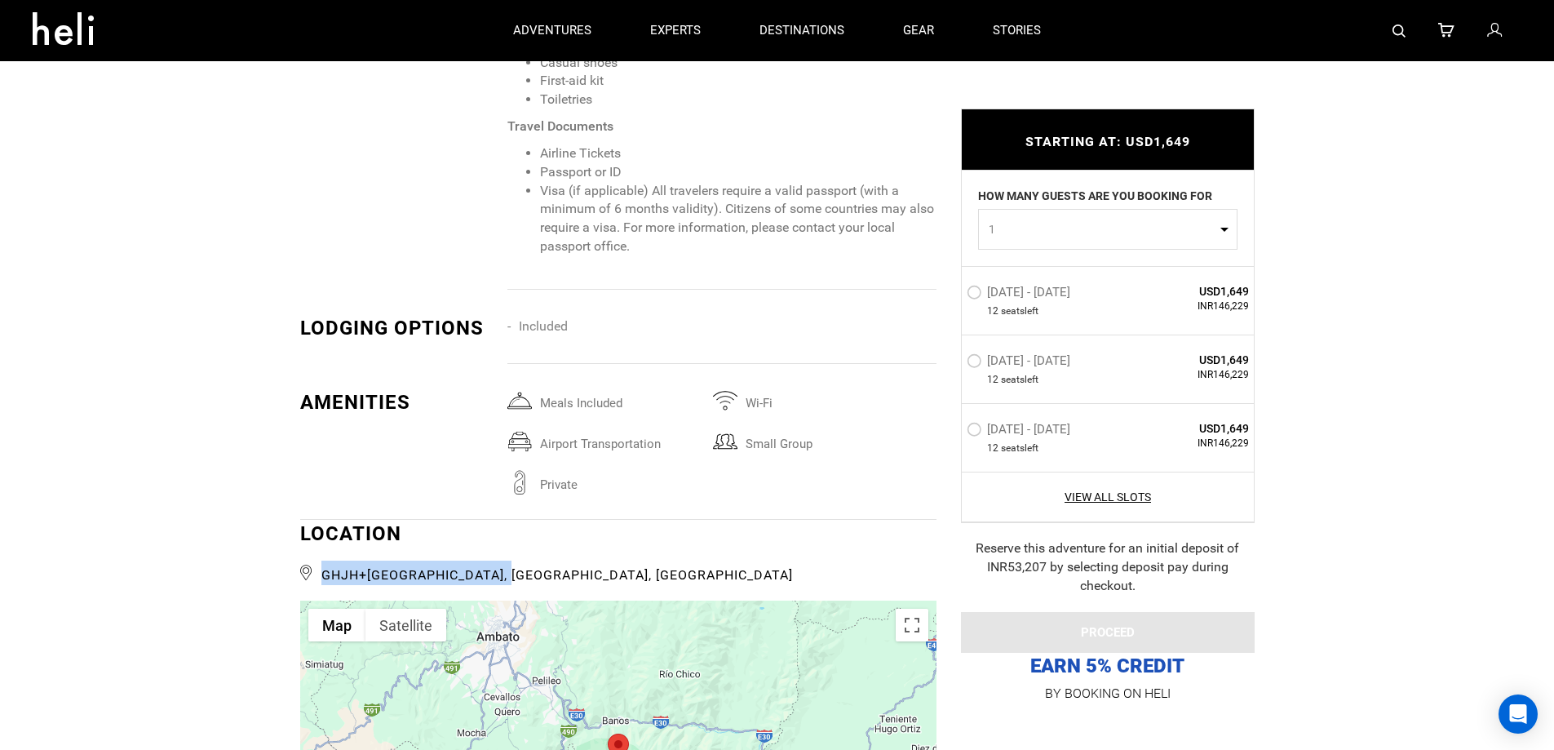
drag, startPoint x: 507, startPoint y: 573, endPoint x: 362, endPoint y: 571, distance: 144.4
click at [322, 578] on span "GHJH+[GEOGRAPHIC_DATA], [GEOGRAPHIC_DATA], [GEOGRAPHIC_DATA]" at bounding box center [618, 572] width 636 height 24
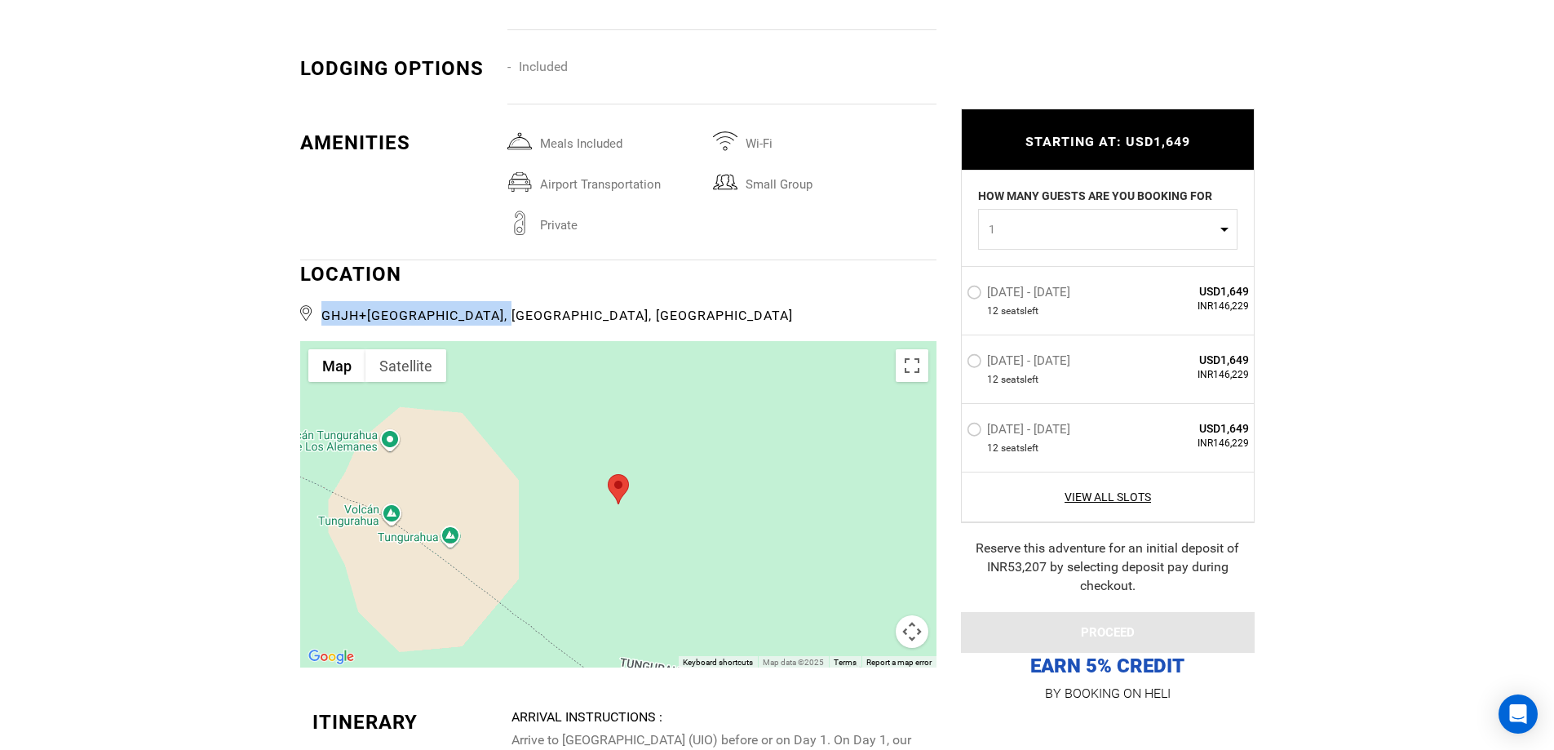
scroll to position [2447, 0]
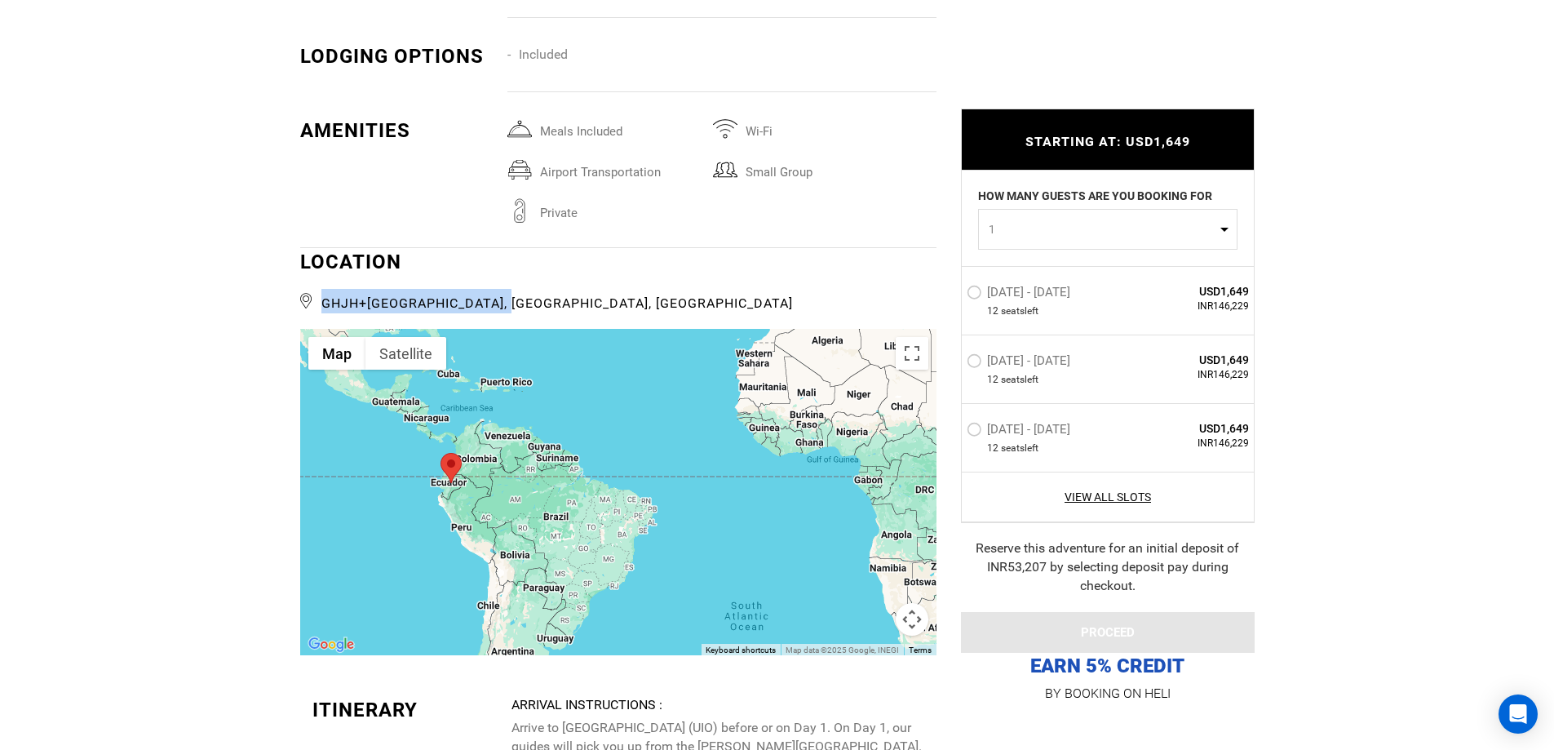
click at [547, 298] on span "GHJH+[GEOGRAPHIC_DATA], [GEOGRAPHIC_DATA], [GEOGRAPHIC_DATA]" at bounding box center [618, 301] width 636 height 24
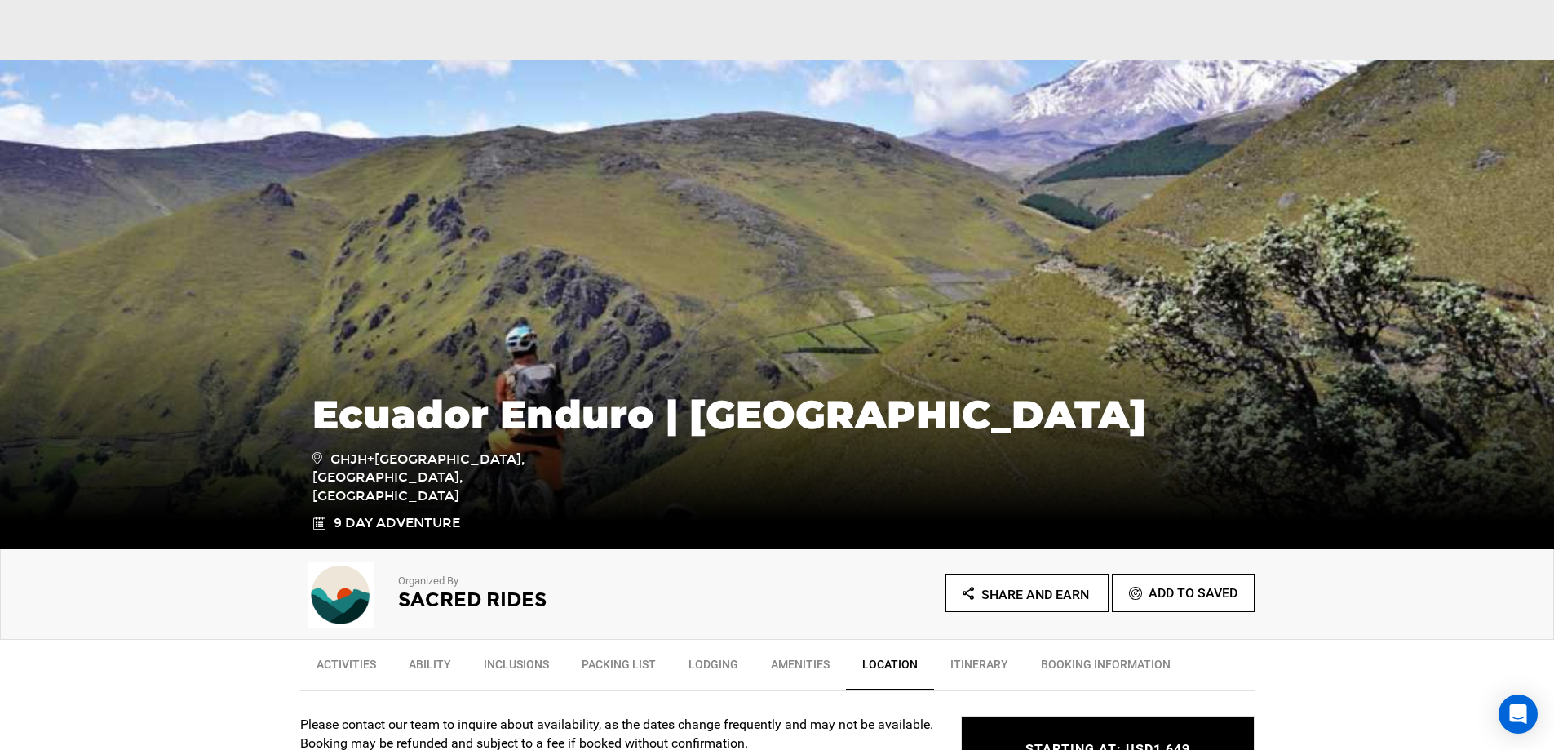
scroll to position [272, 0]
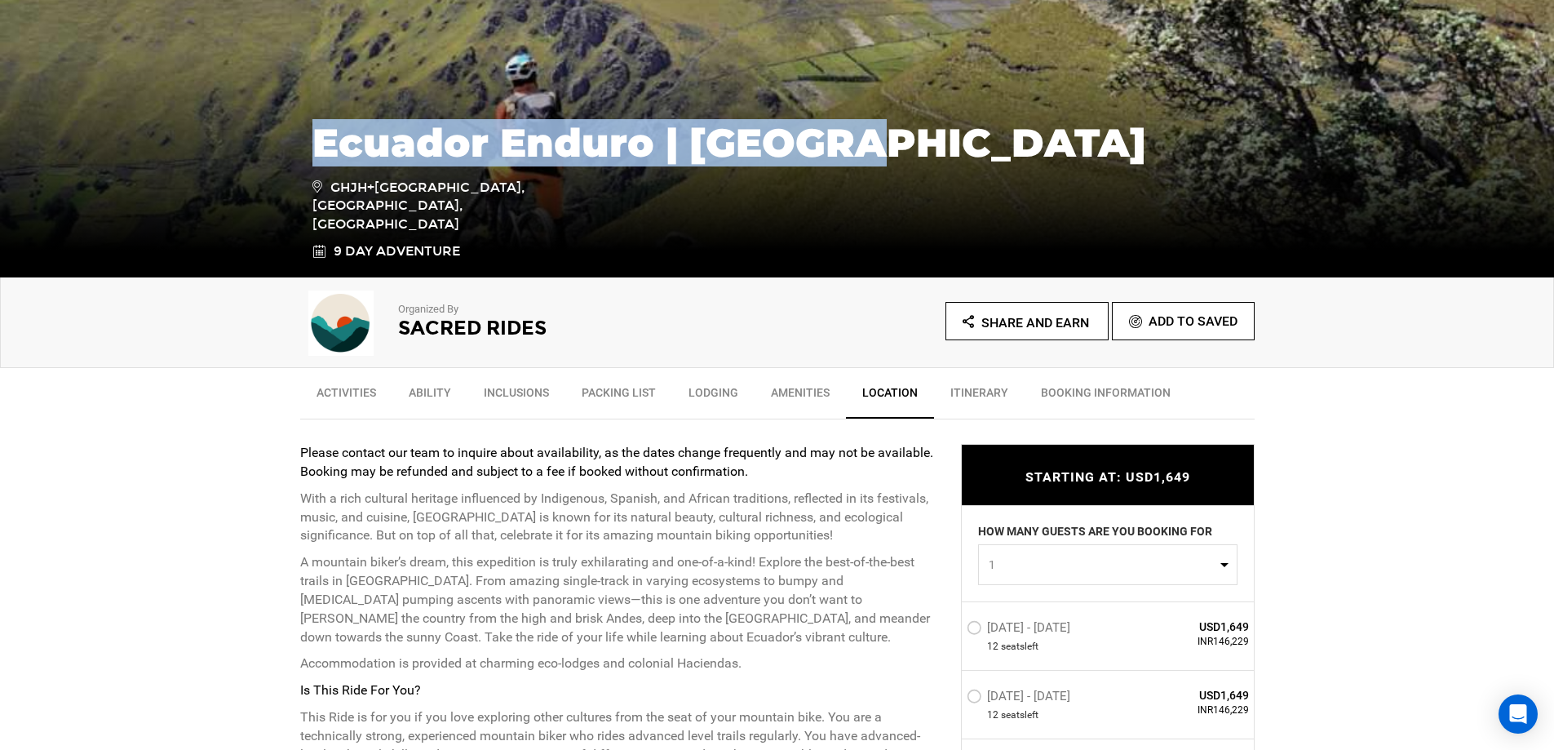
drag, startPoint x: 307, startPoint y: 181, endPoint x: 878, endPoint y: 170, distance: 571.1
click at [878, 170] on div "Ecuador Enduro | [GEOGRAPHIC_DATA] GHJH+[GEOGRAPHIC_DATA], [GEOGRAPHIC_DATA], […" at bounding box center [777, 182] width 954 height 157
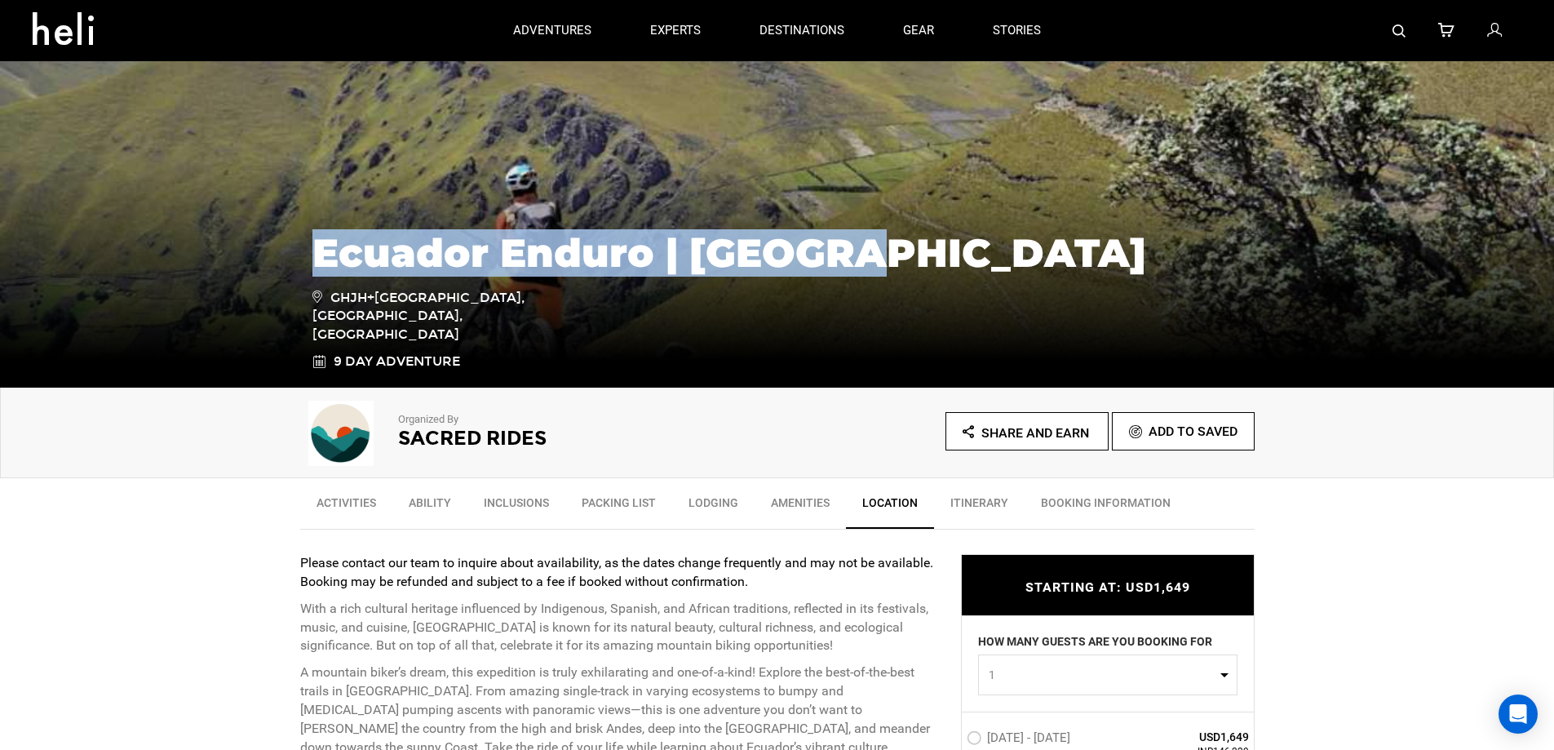
scroll to position [0, 0]
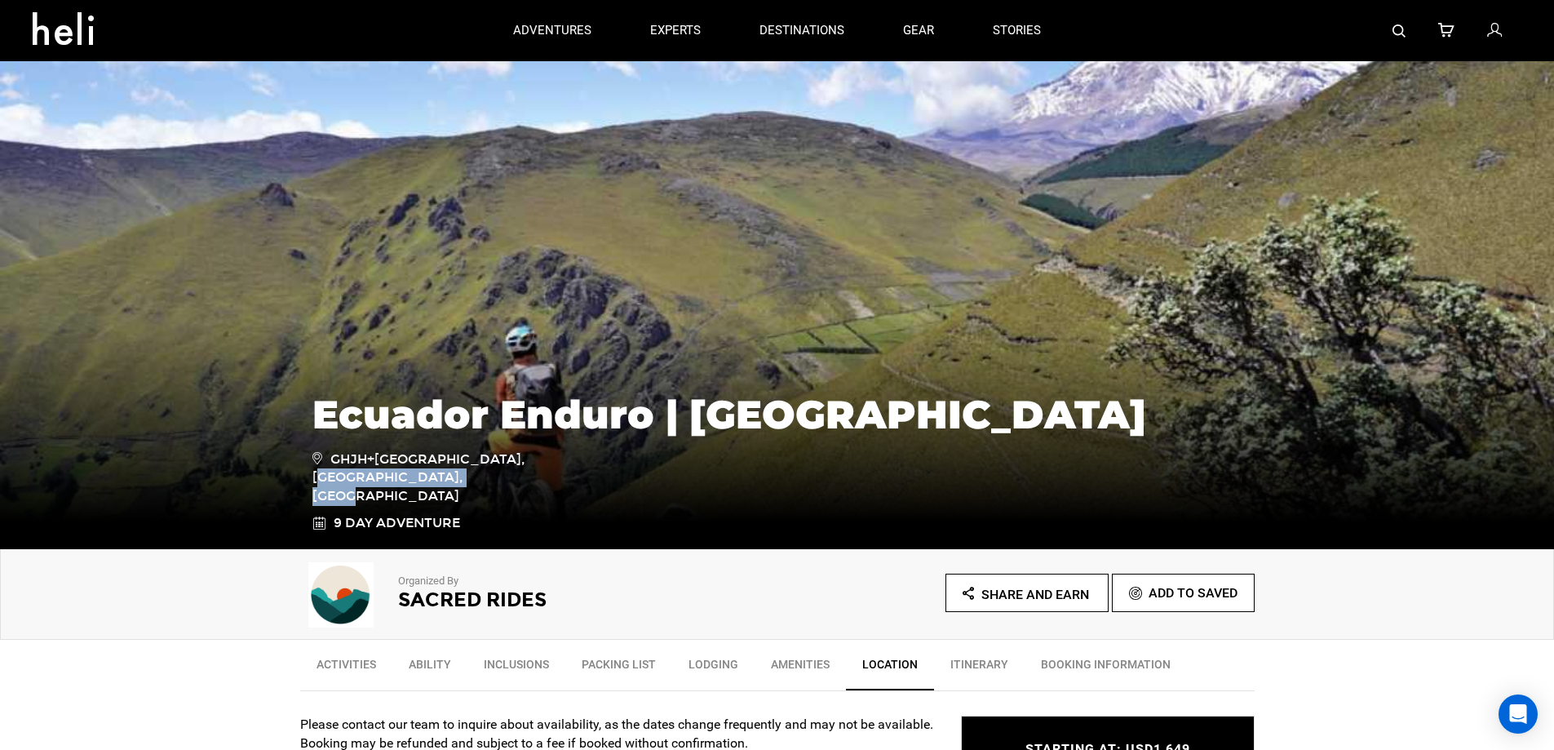
drag, startPoint x: 531, startPoint y: 491, endPoint x: 334, endPoint y: 489, distance: 197.4
click at [334, 489] on link "GHJH+[GEOGRAPHIC_DATA], [GEOGRAPHIC_DATA], [GEOGRAPHIC_DATA]" at bounding box center [428, 478] width 232 height 58
copy span "GHJH+[GEOGRAPHIC_DATA], [GEOGRAPHIC_DATA], [GEOGRAPHIC_DATA]"
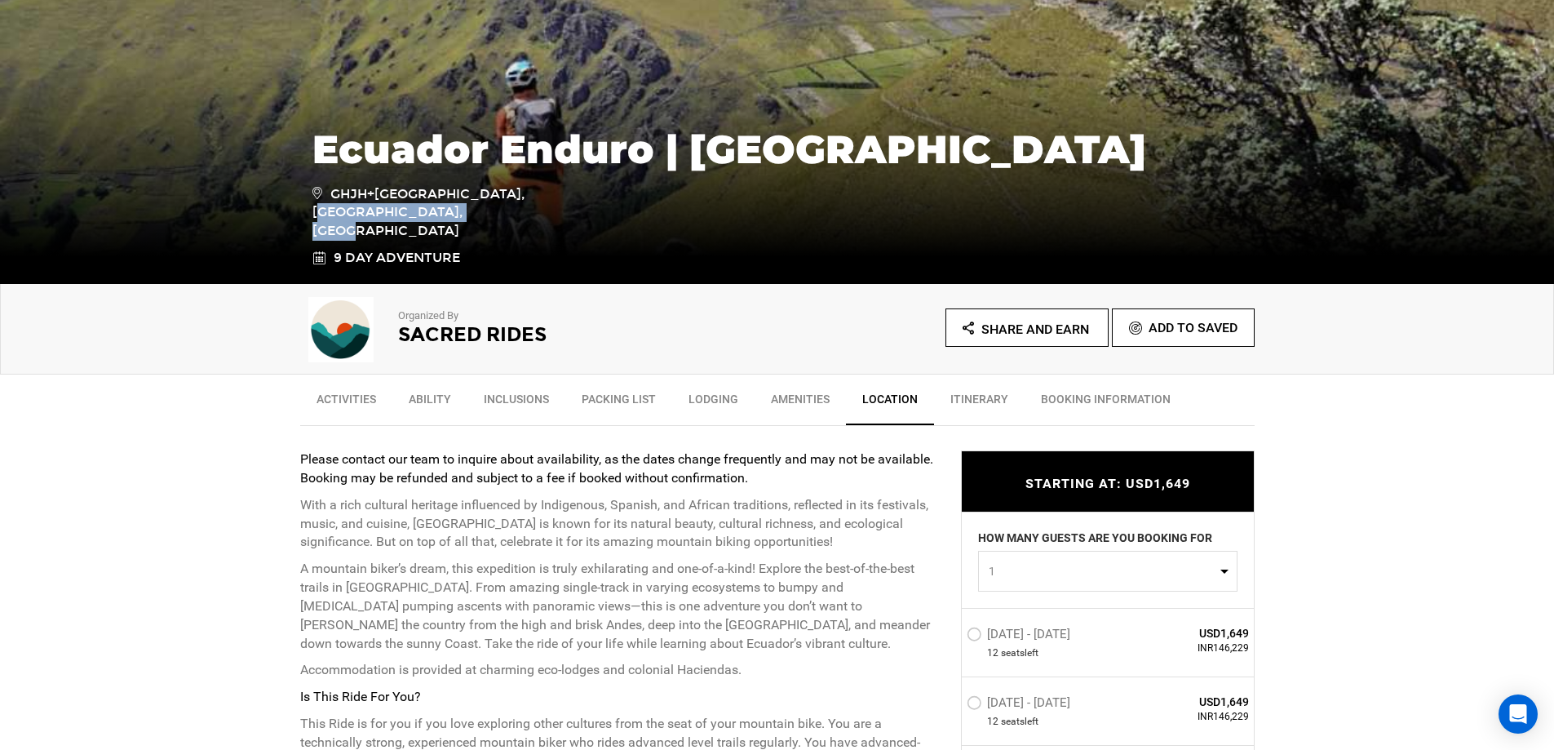
scroll to position [272, 0]
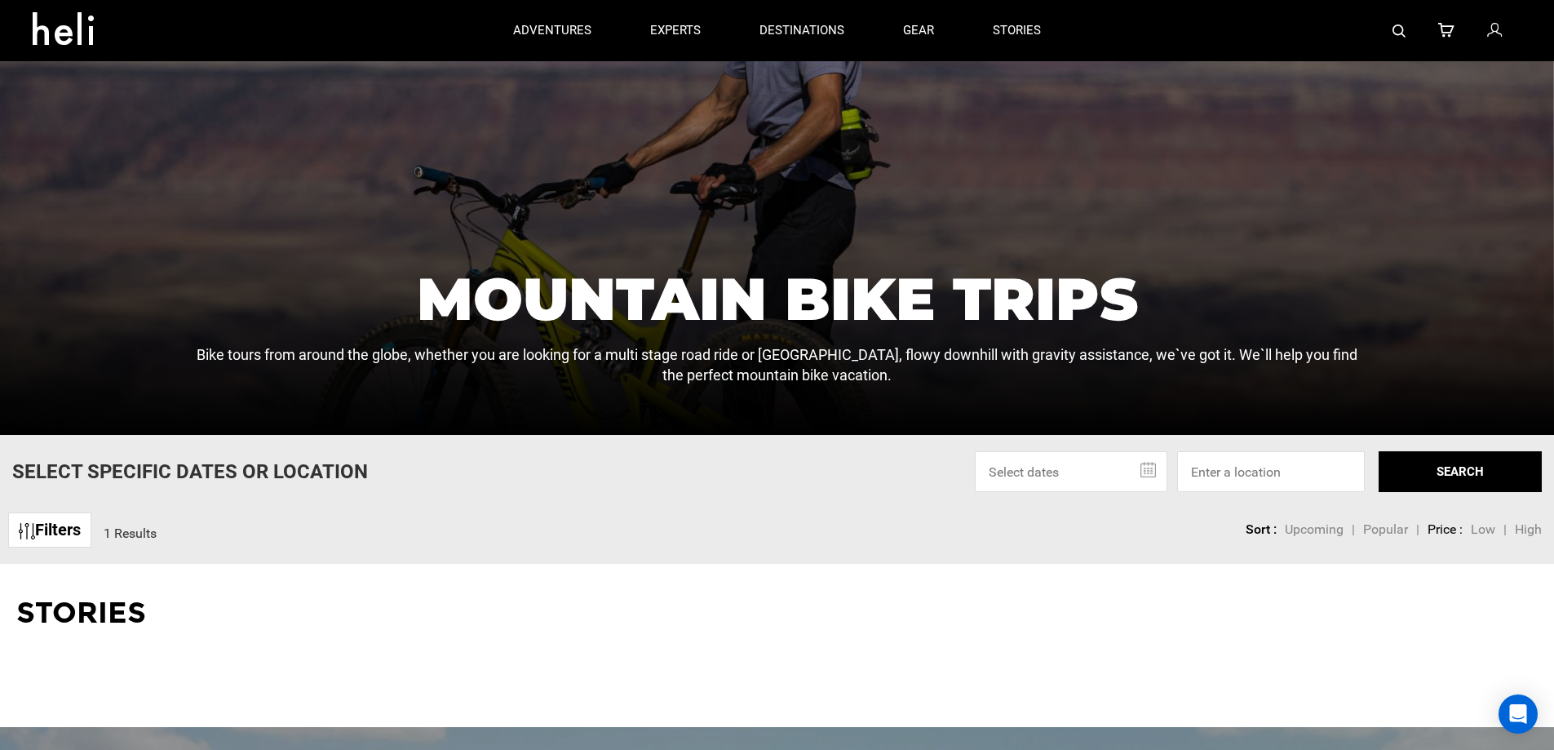
scroll to position [272, 0]
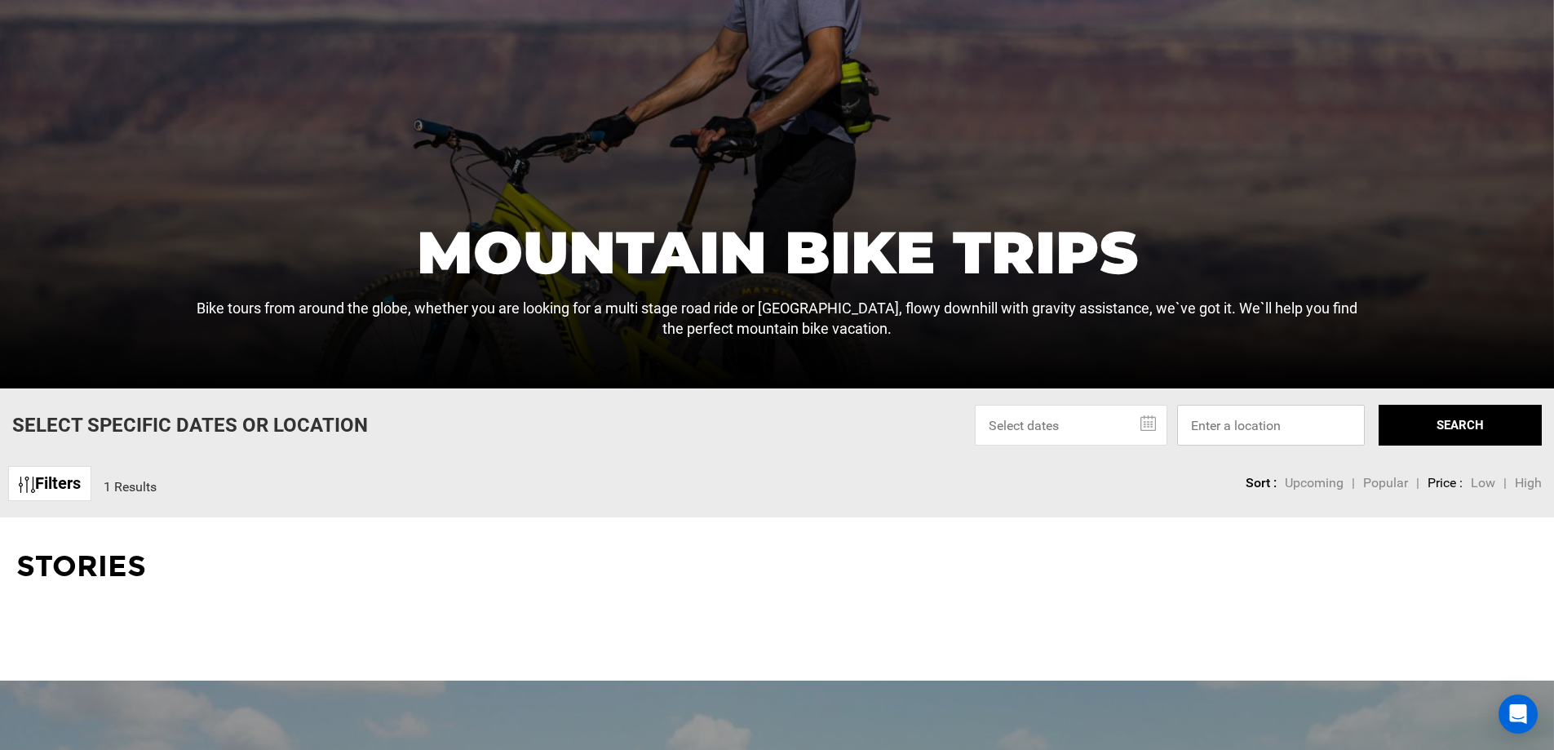
click at [1237, 444] on input at bounding box center [1271, 425] width 188 height 41
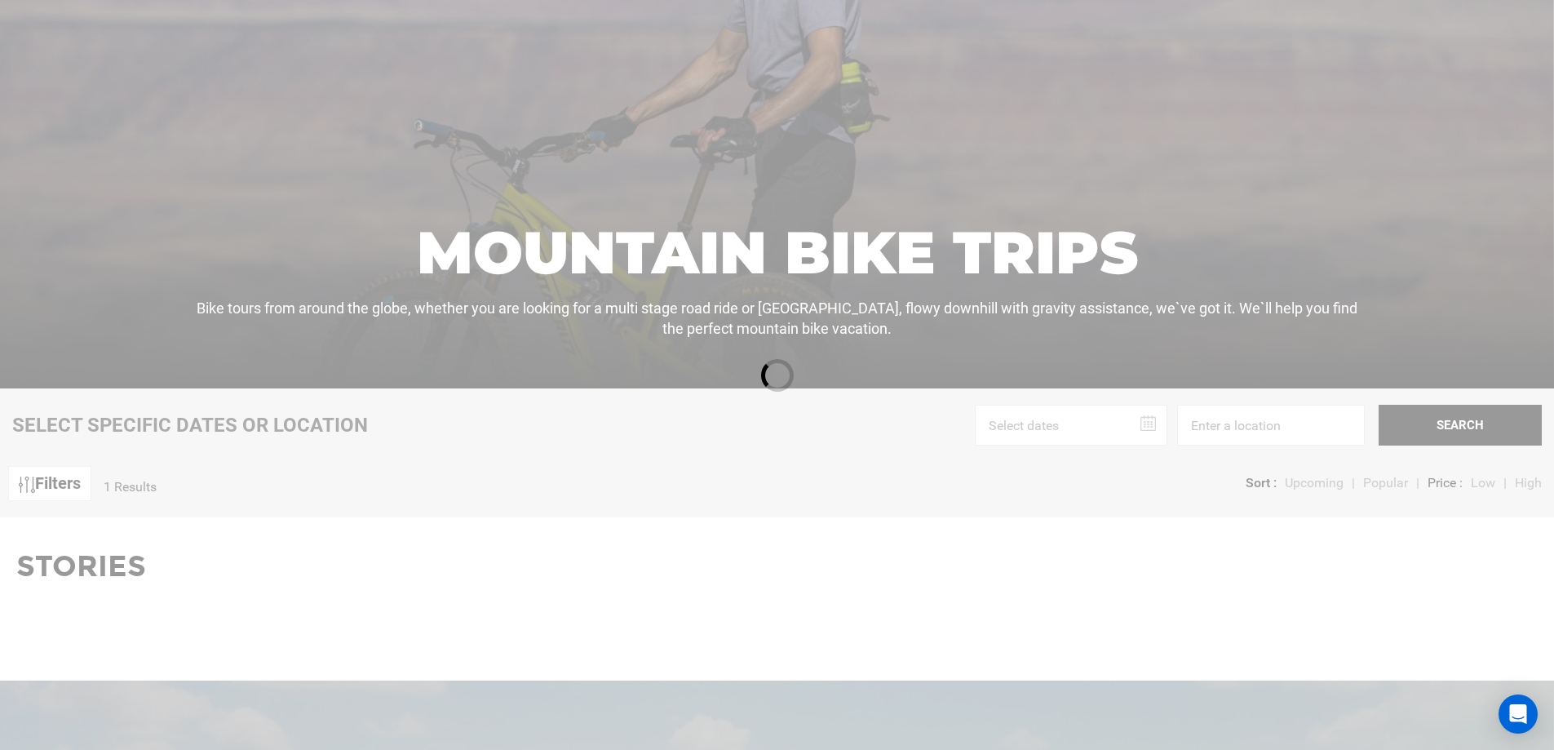
click at [1237, 432] on div at bounding box center [777, 375] width 1554 height 750
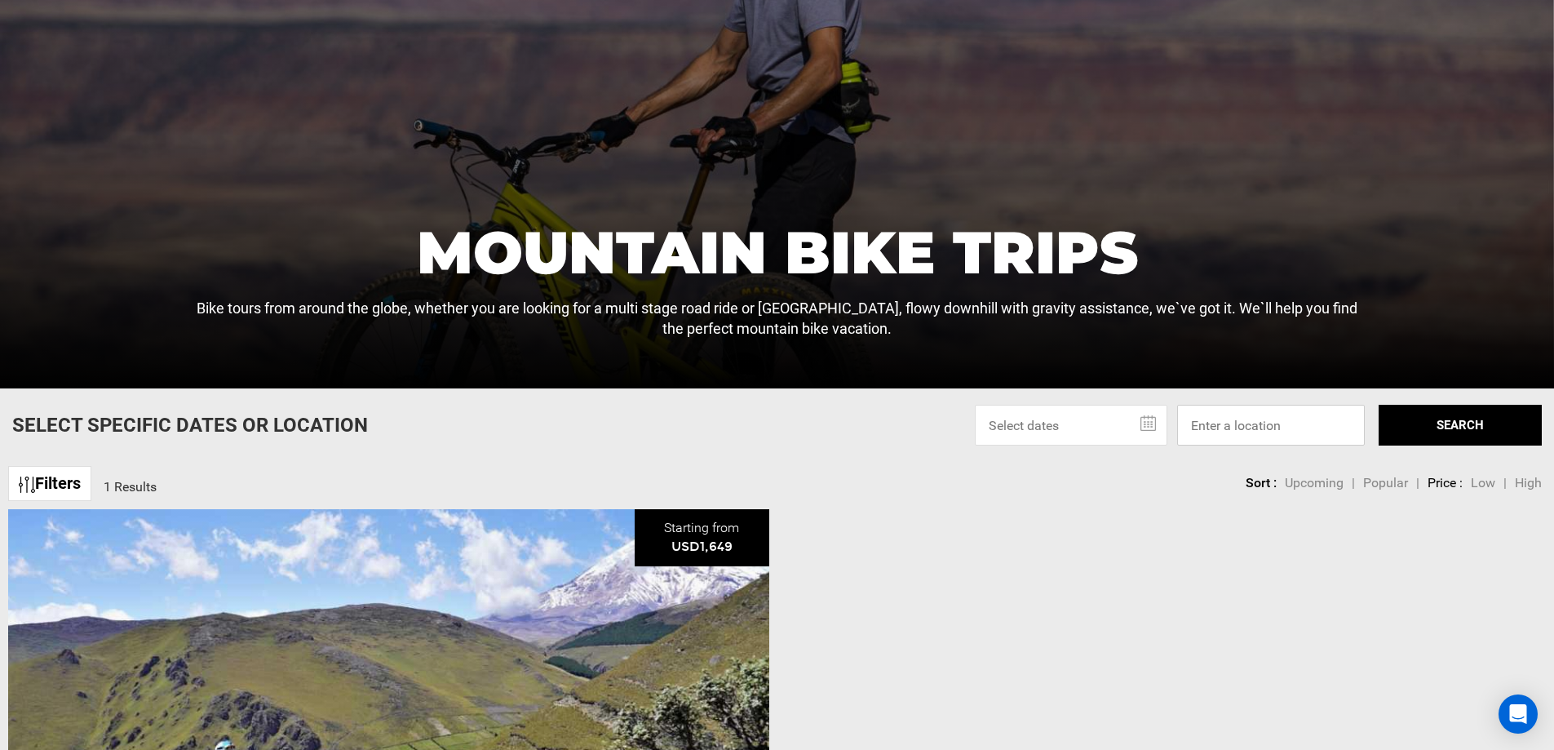
click at [1243, 424] on input at bounding box center [1271, 425] width 188 height 41
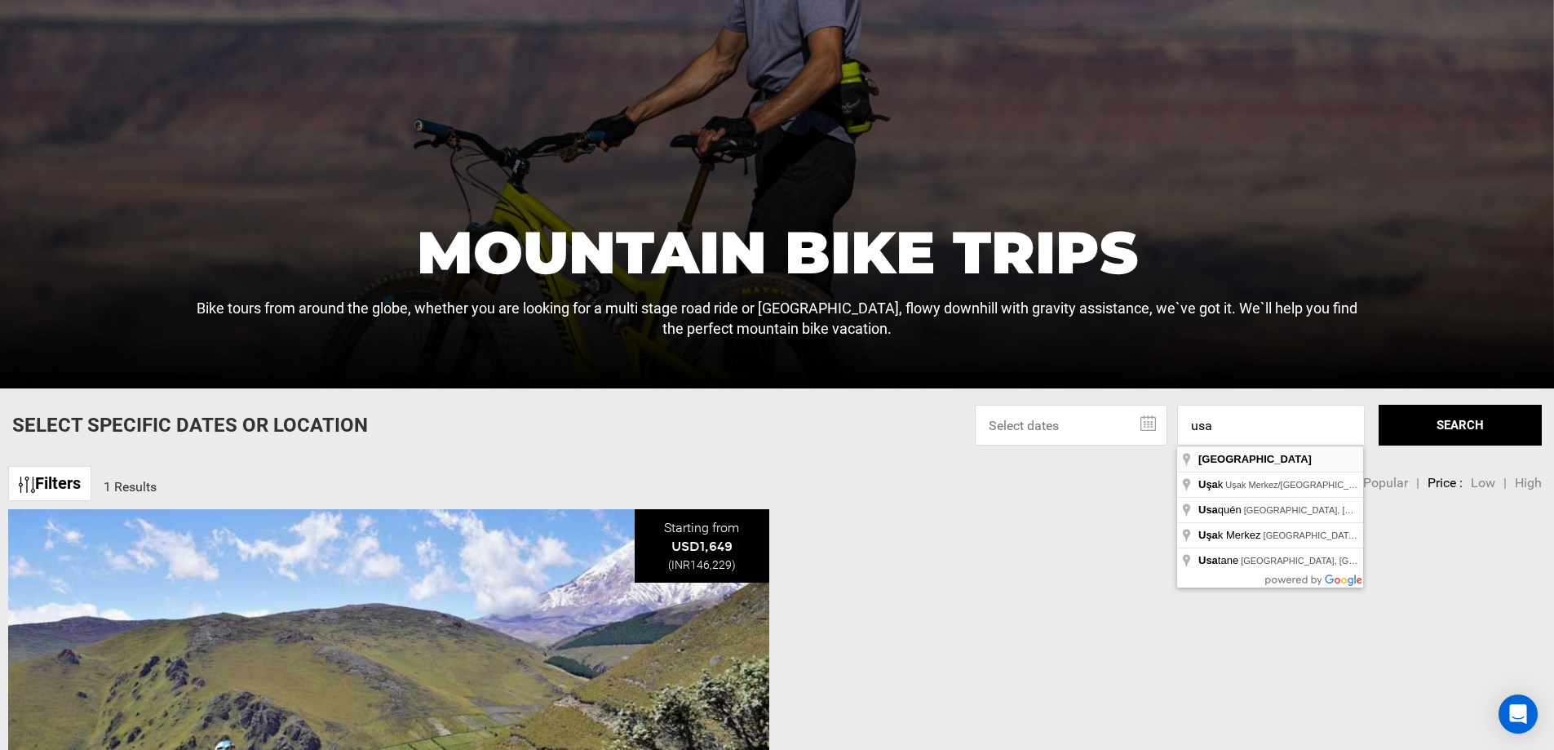
type input "[GEOGRAPHIC_DATA]"
click at [1424, 427] on button "SEARCH" at bounding box center [1460, 425] width 163 height 41
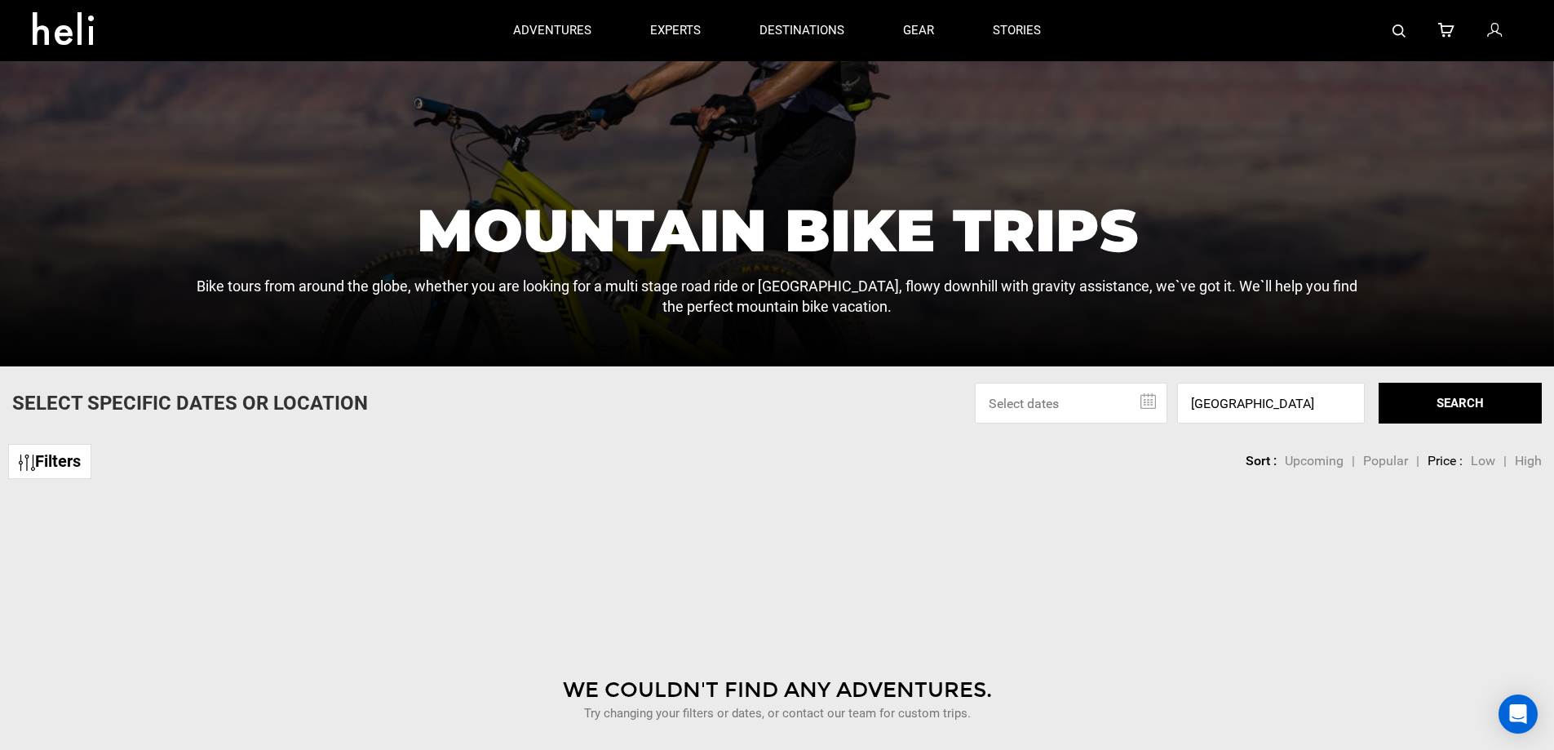
scroll to position [272, 0]
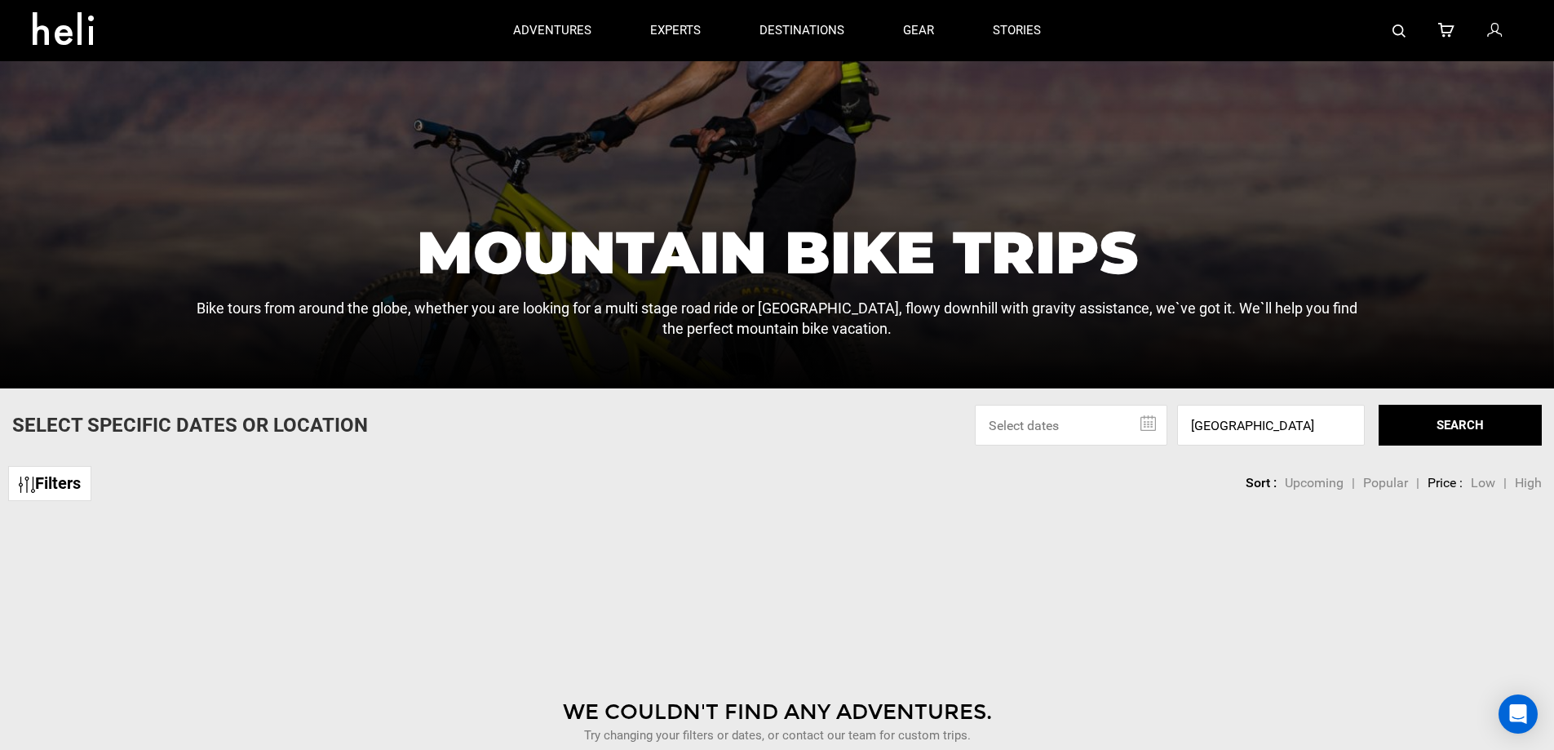
click at [1391, 434] on button "SEARCH" at bounding box center [1460, 425] width 163 height 41
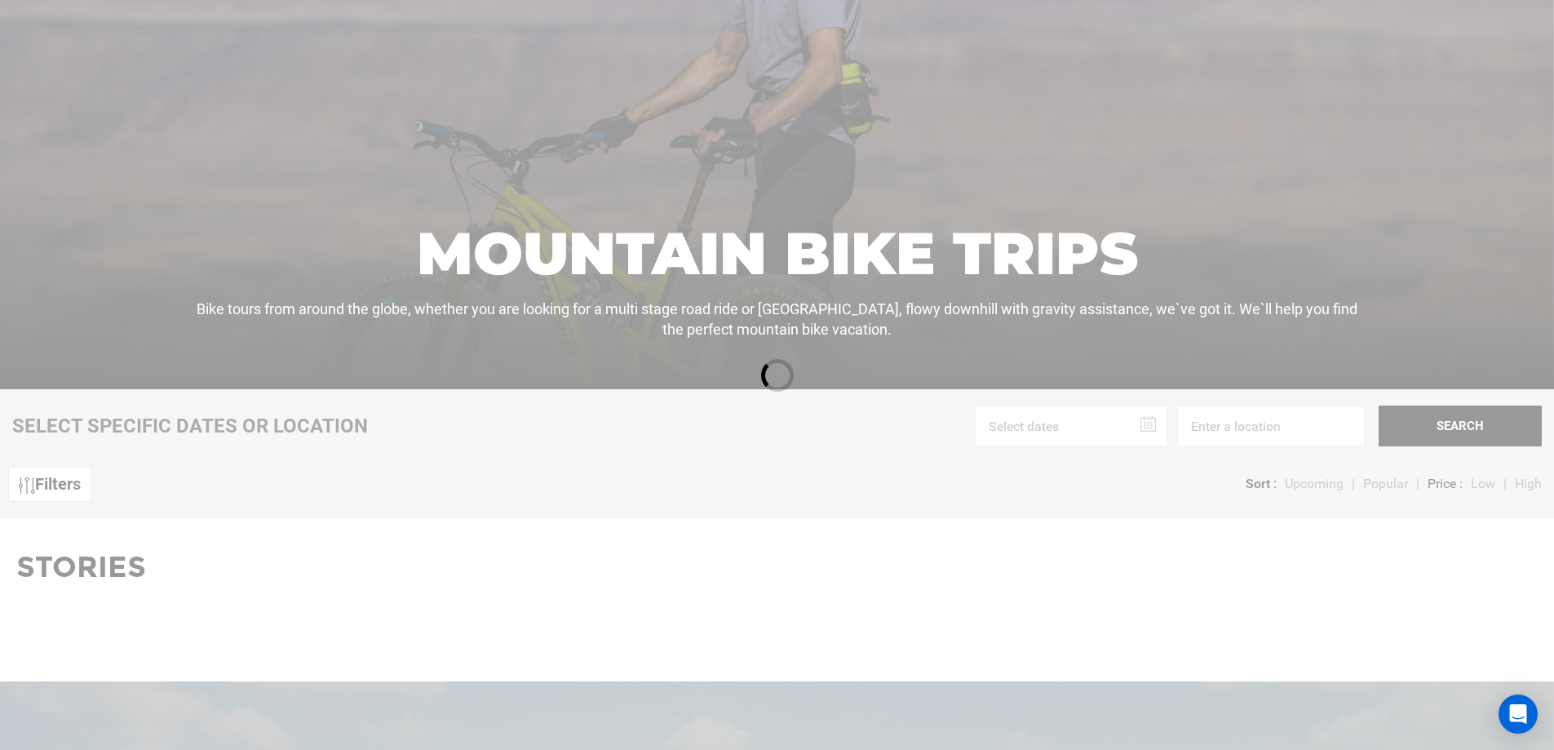
scroll to position [1721, 0]
